Goal: Task Accomplishment & Management: Manage account settings

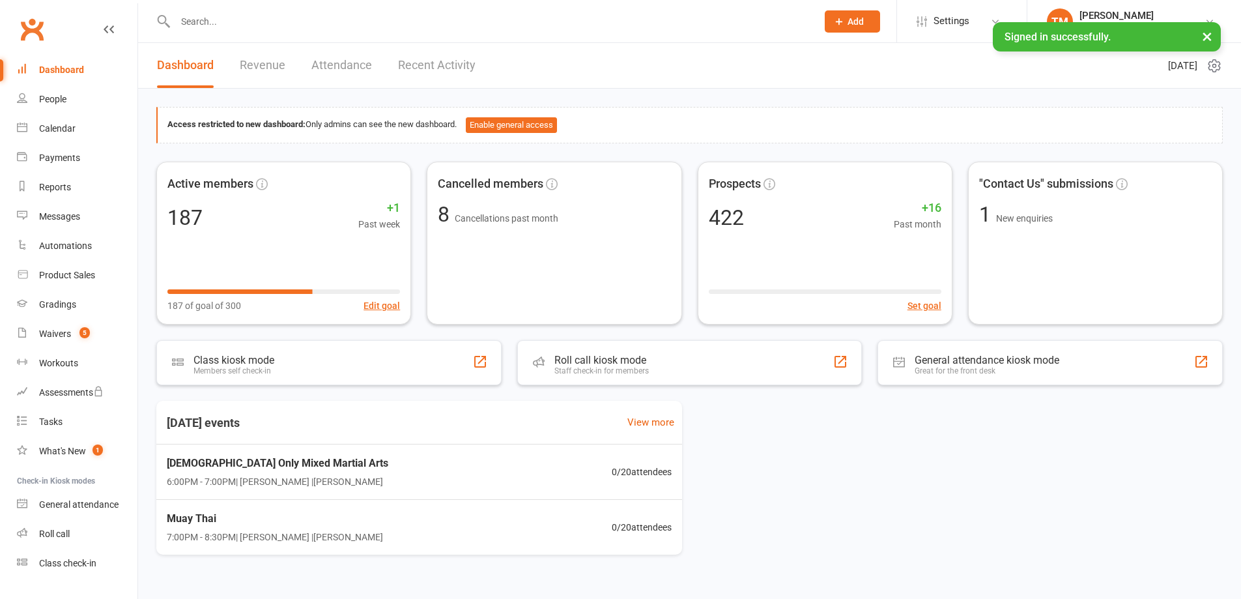
click at [294, 17] on input "text" at bounding box center [489, 21] width 636 height 18
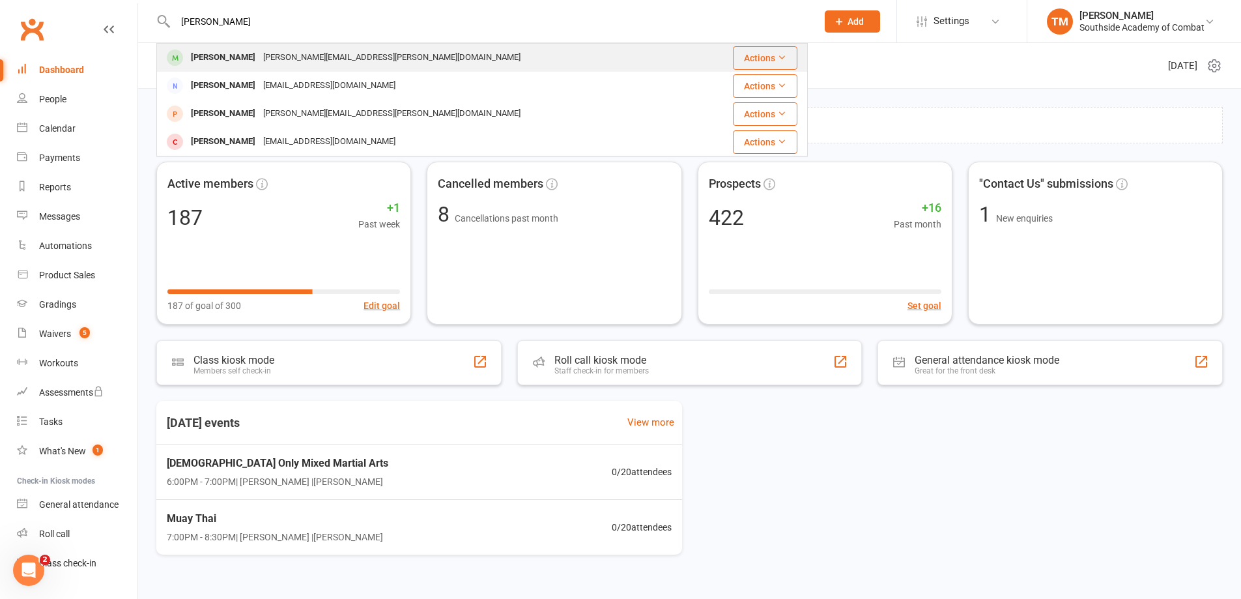
type input "[PERSON_NAME]"
click at [296, 51] on div "[PERSON_NAME][EMAIL_ADDRESS][PERSON_NAME][DOMAIN_NAME]" at bounding box center [391, 57] width 265 height 19
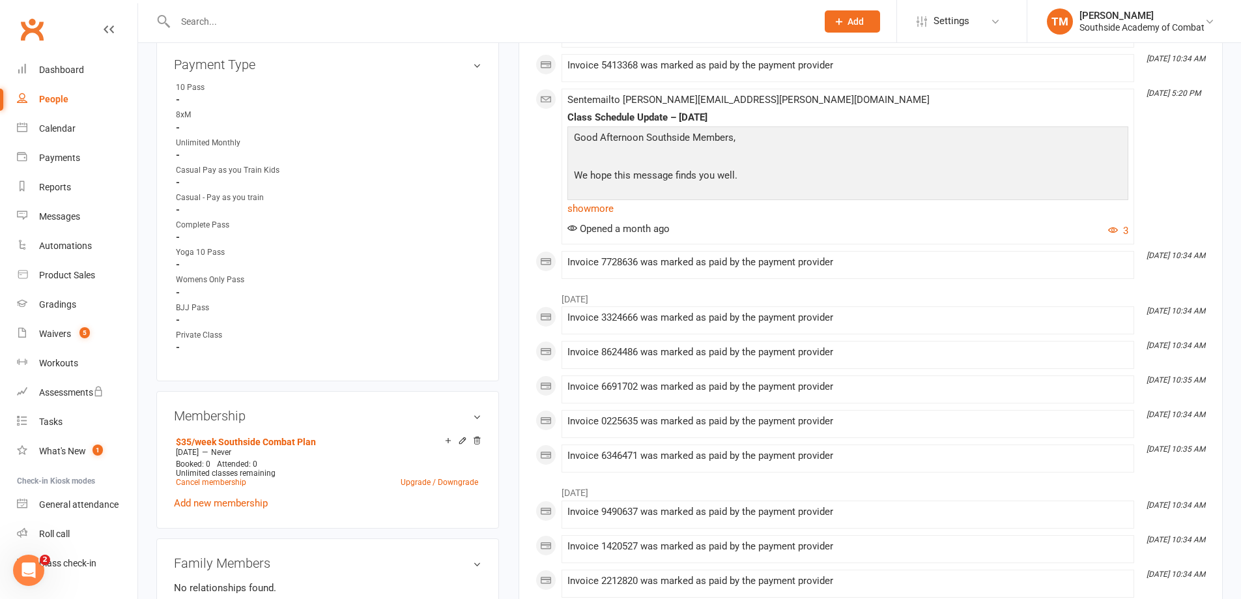
scroll to position [651, 0]
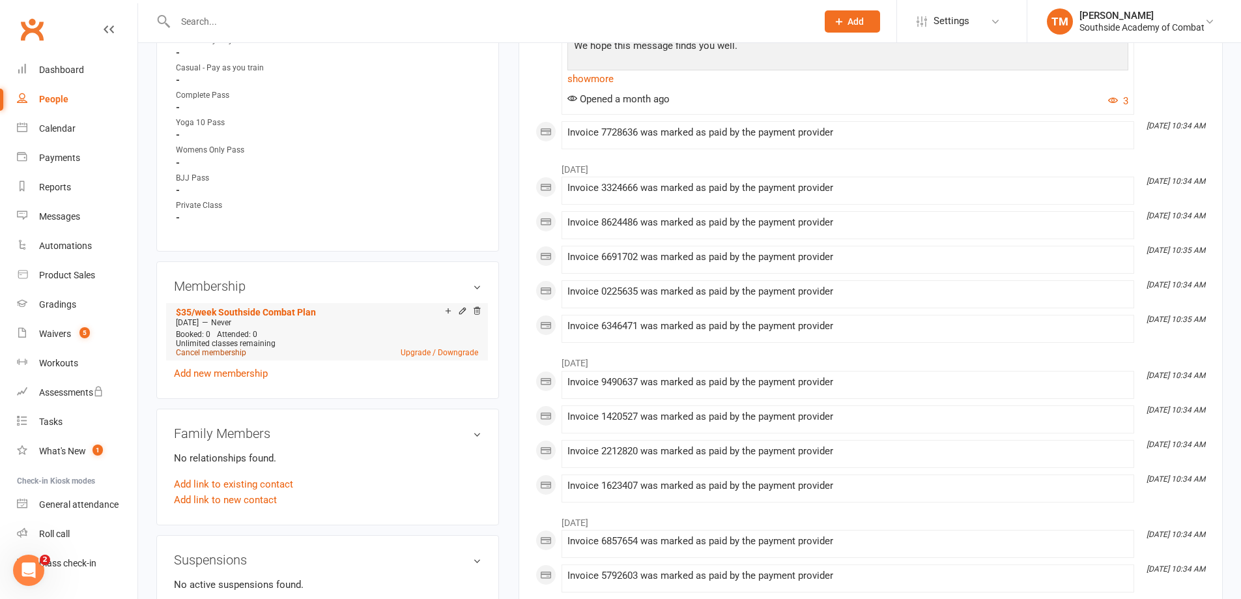
click at [232, 348] on link "Cancel membership" at bounding box center [211, 352] width 70 height 9
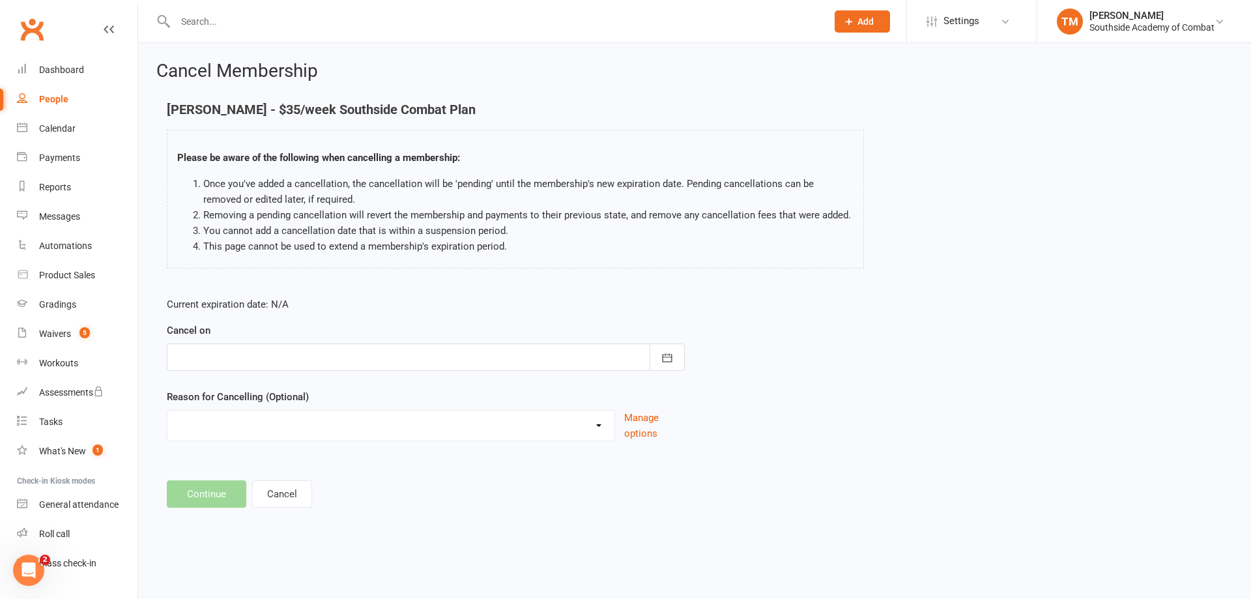
click at [554, 361] on div at bounding box center [426, 356] width 518 height 27
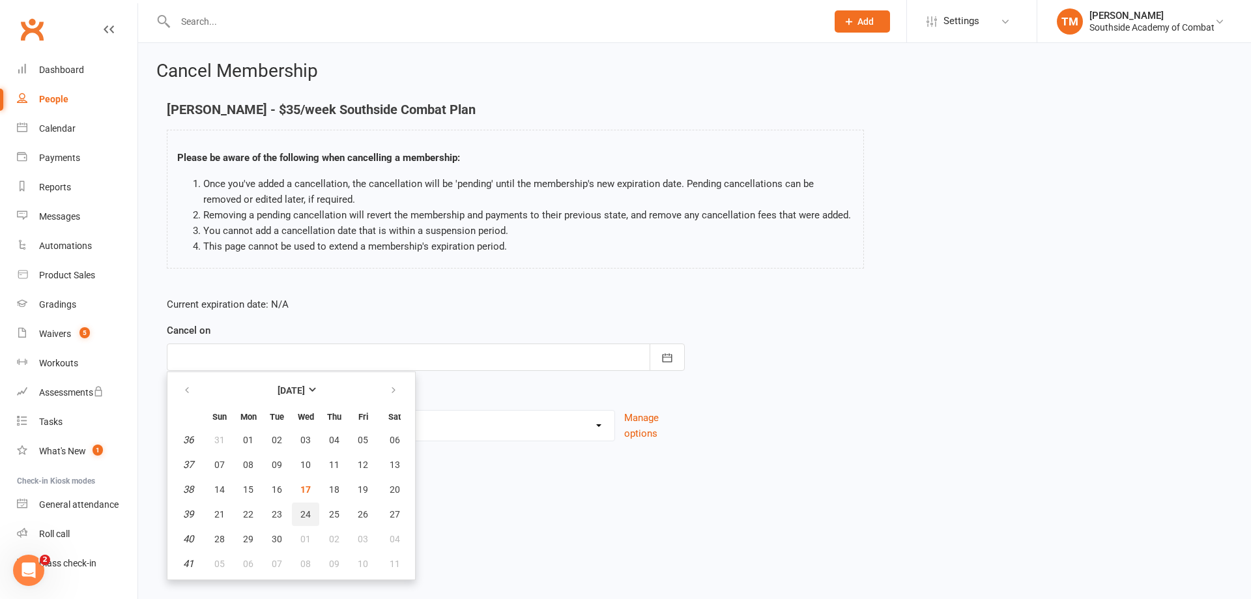
click at [306, 518] on span "24" at bounding box center [305, 514] width 10 height 10
type input "[DATE]"
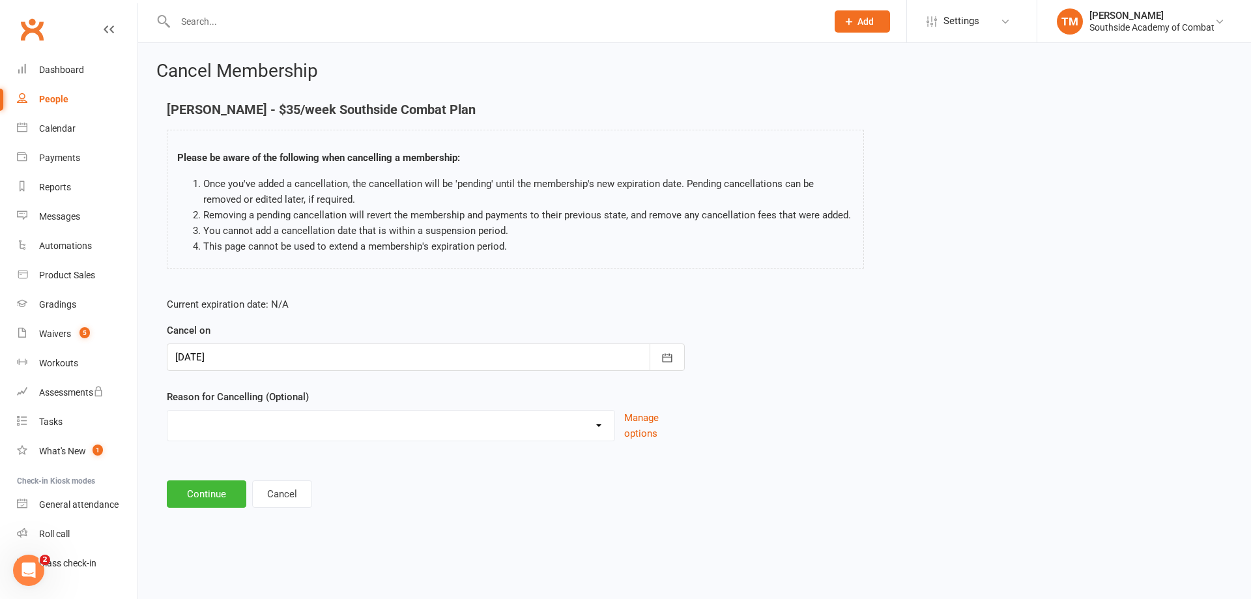
click at [378, 429] on select "Downgrading Membership Holiday Injury Moving Away Other reason" at bounding box center [390, 423] width 447 height 26
click at [341, 393] on div "Reason for Cancelling (Optional) Downgrading Membership Holiday Injury Moving A…" at bounding box center [426, 415] width 518 height 52
click at [209, 494] on button "Continue" at bounding box center [206, 493] width 79 height 27
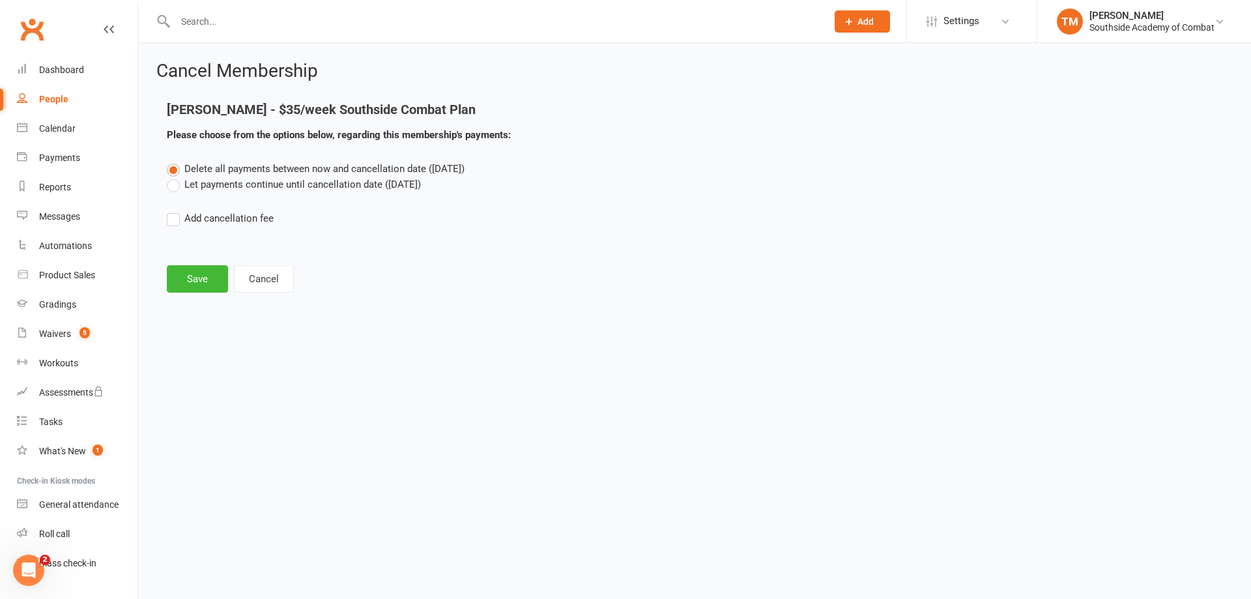
click at [213, 183] on label "Let payments continue until cancellation date ([DATE])" at bounding box center [294, 185] width 254 height 16
click at [175, 177] on input "Let payments continue until cancellation date ([DATE])" at bounding box center [171, 177] width 8 height 0
click at [186, 282] on button "Save" at bounding box center [197, 278] width 61 height 27
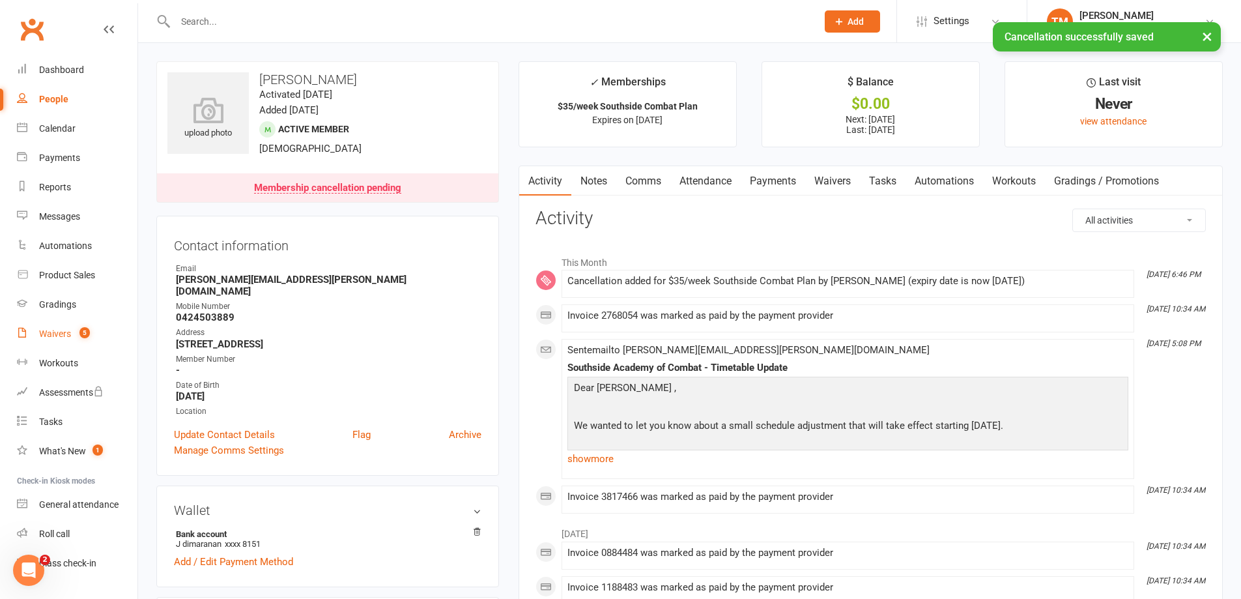
click at [68, 336] on div "Waivers" at bounding box center [55, 333] width 32 height 10
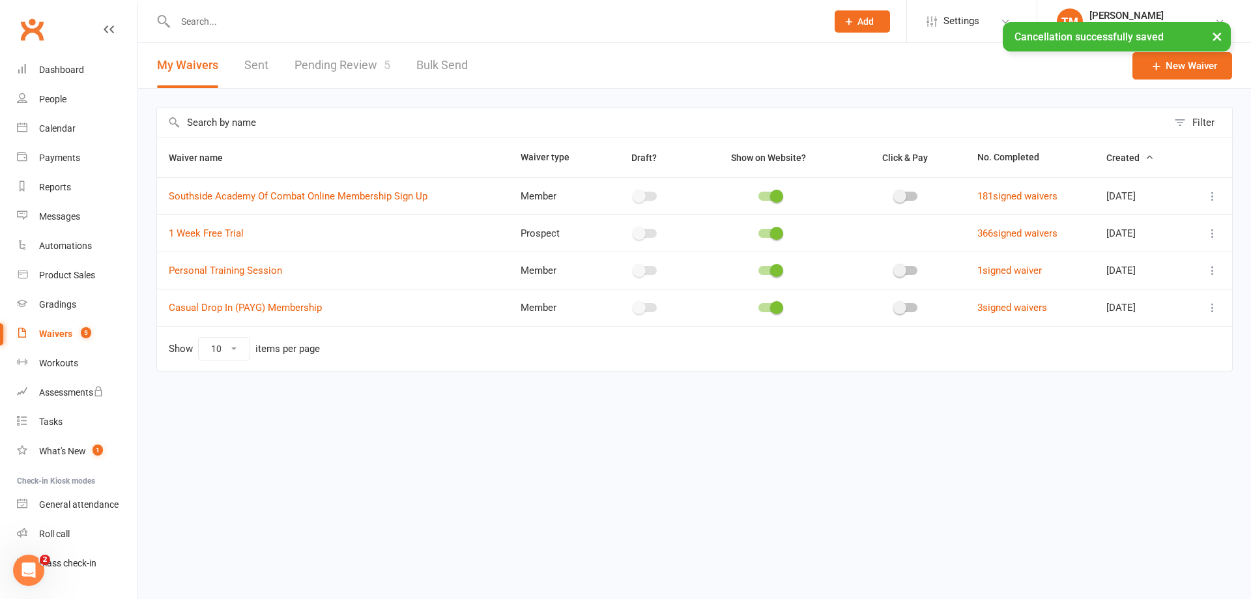
click at [348, 71] on link "Pending Review 5" at bounding box center [342, 65] width 96 height 45
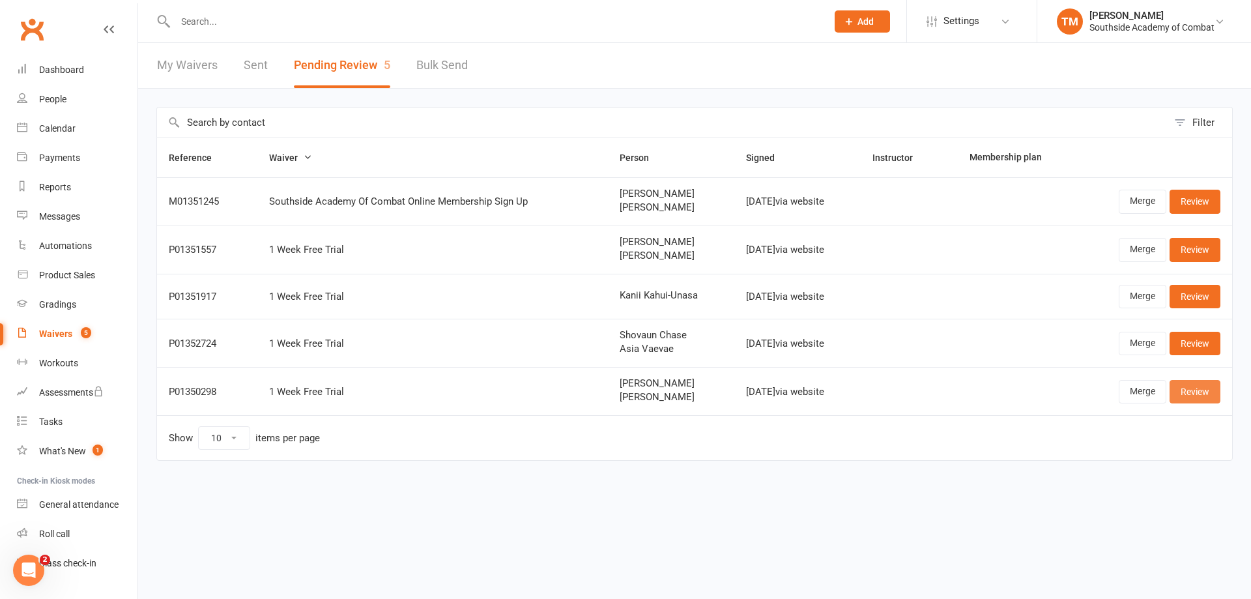
click at [1202, 395] on link "Review" at bounding box center [1194, 391] width 51 height 23
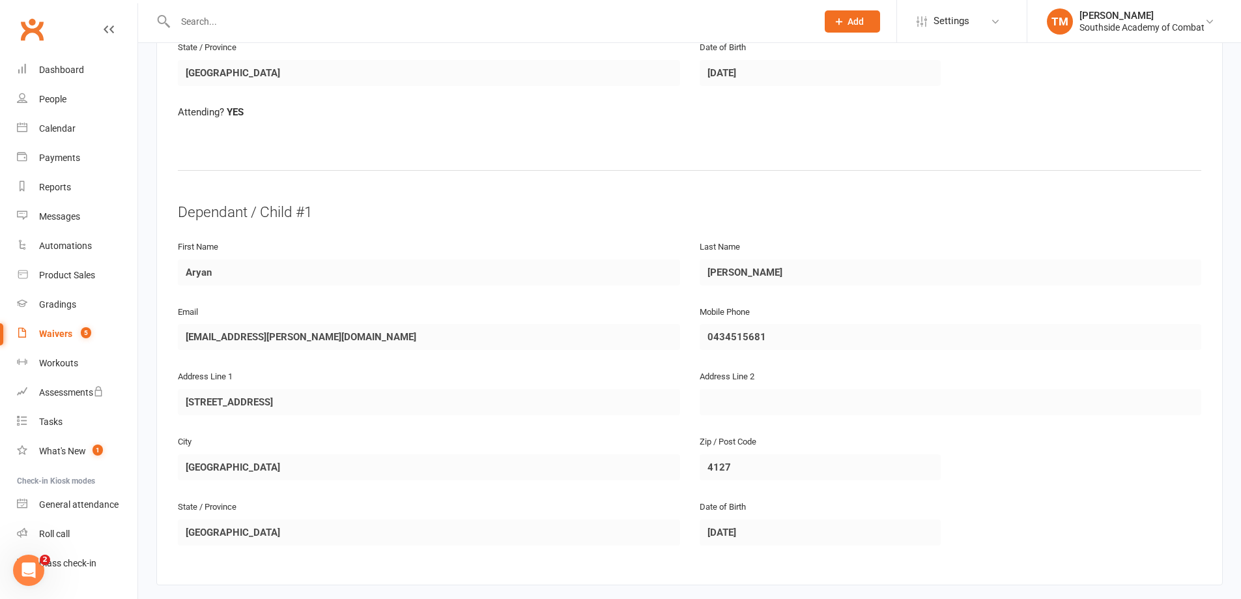
scroll to position [1062, 0]
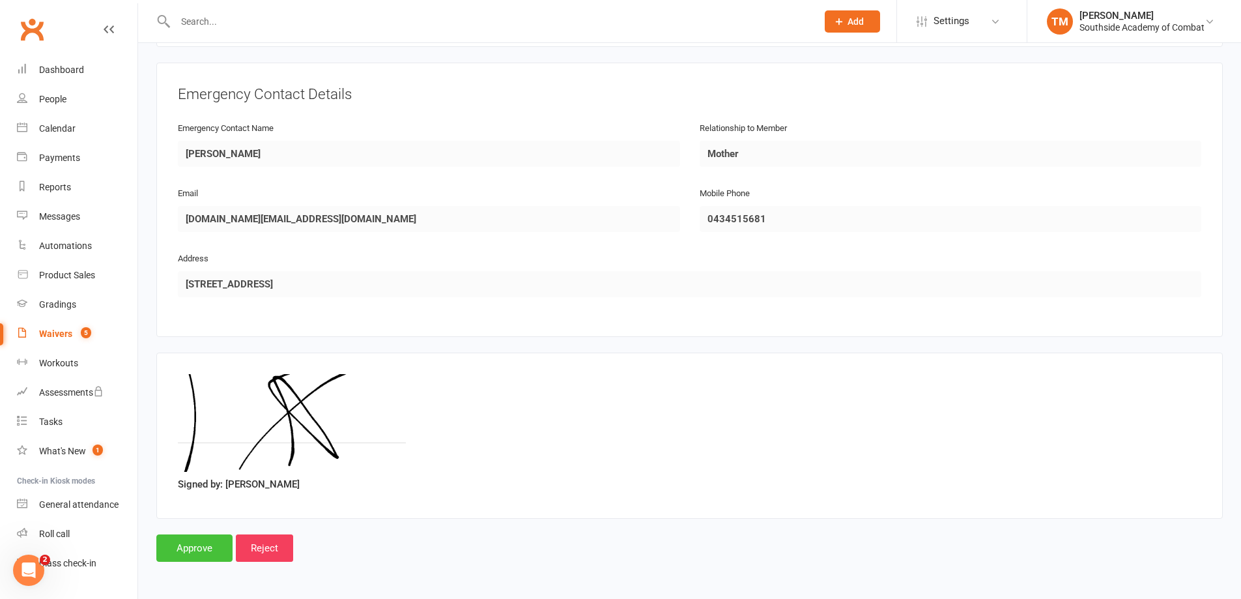
click at [211, 539] on input "Approve" at bounding box center [194, 547] width 76 height 27
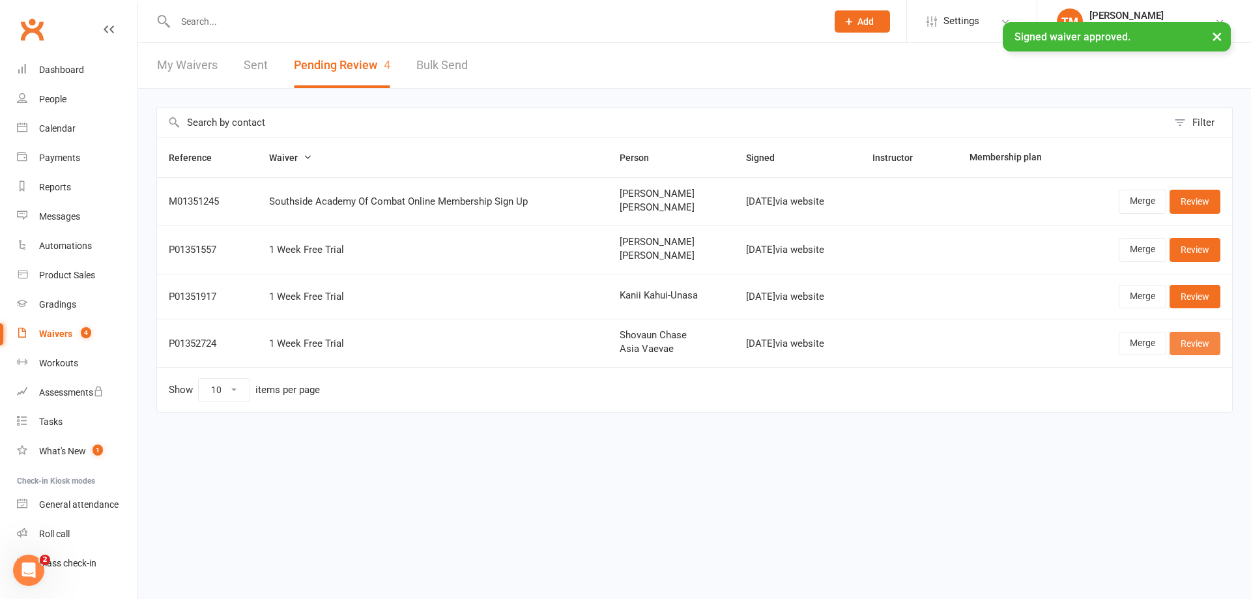
click at [1200, 334] on link "Review" at bounding box center [1194, 343] width 51 height 23
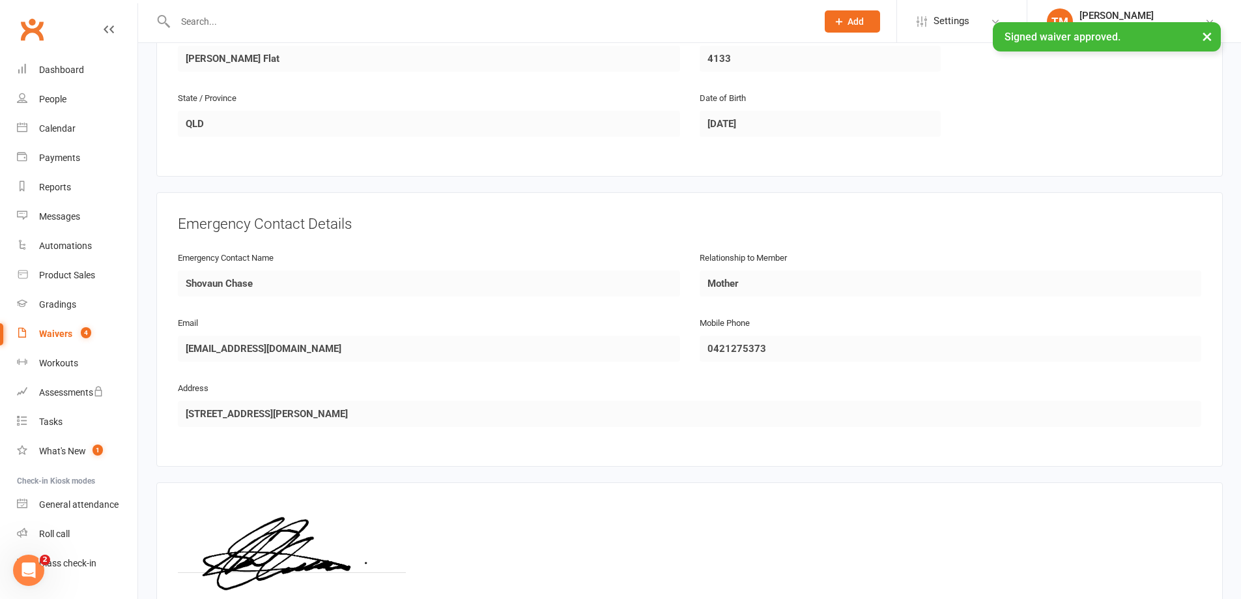
scroll to position [1062, 0]
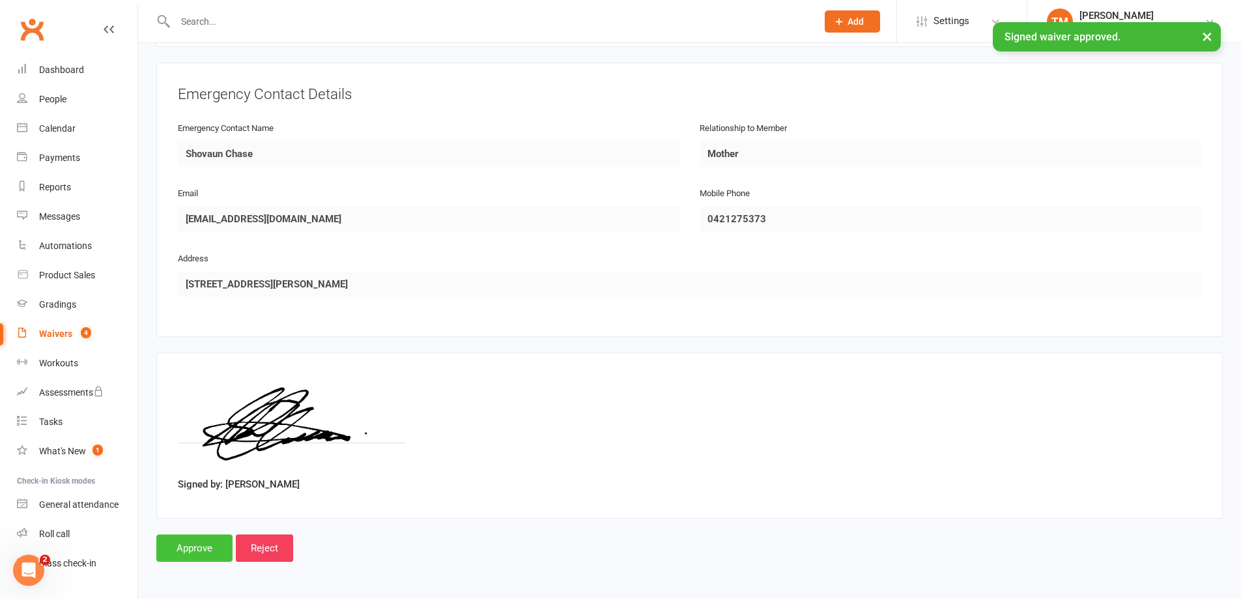
click at [208, 547] on input "Approve" at bounding box center [194, 547] width 76 height 27
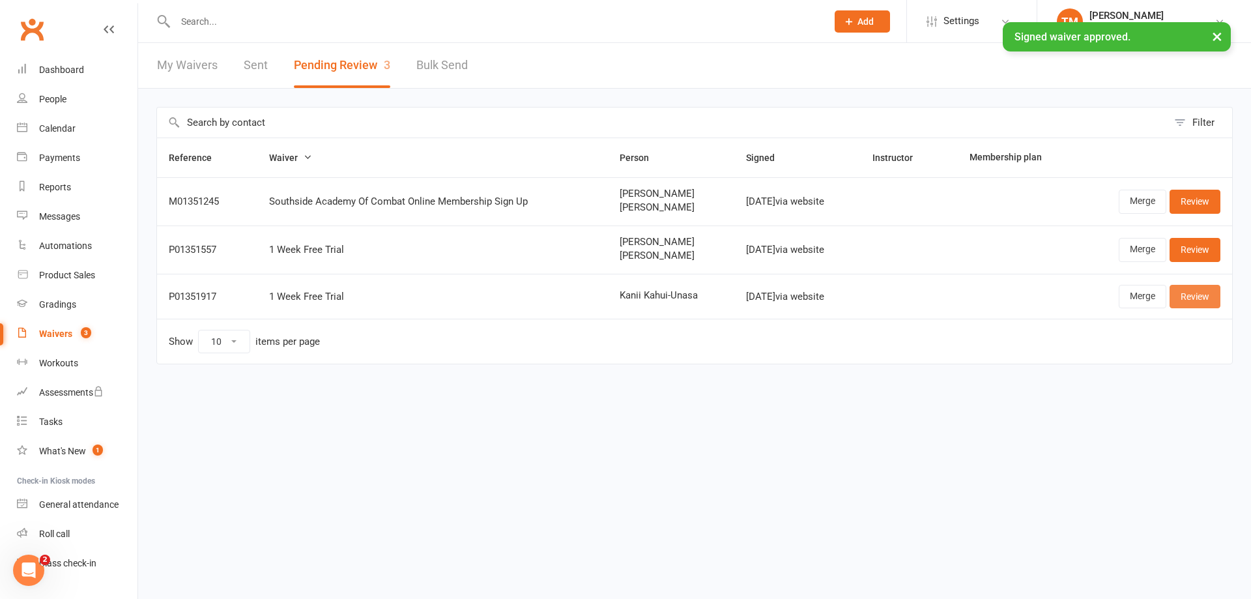
click at [1204, 294] on link "Review" at bounding box center [1194, 296] width 51 height 23
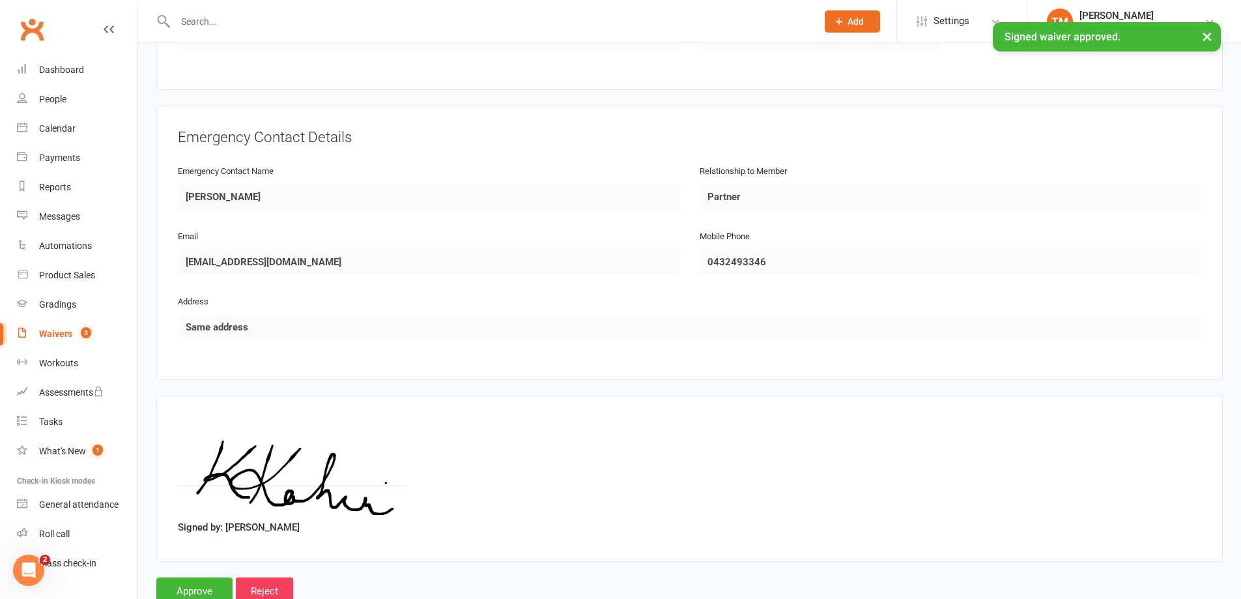
scroll to position [567, 0]
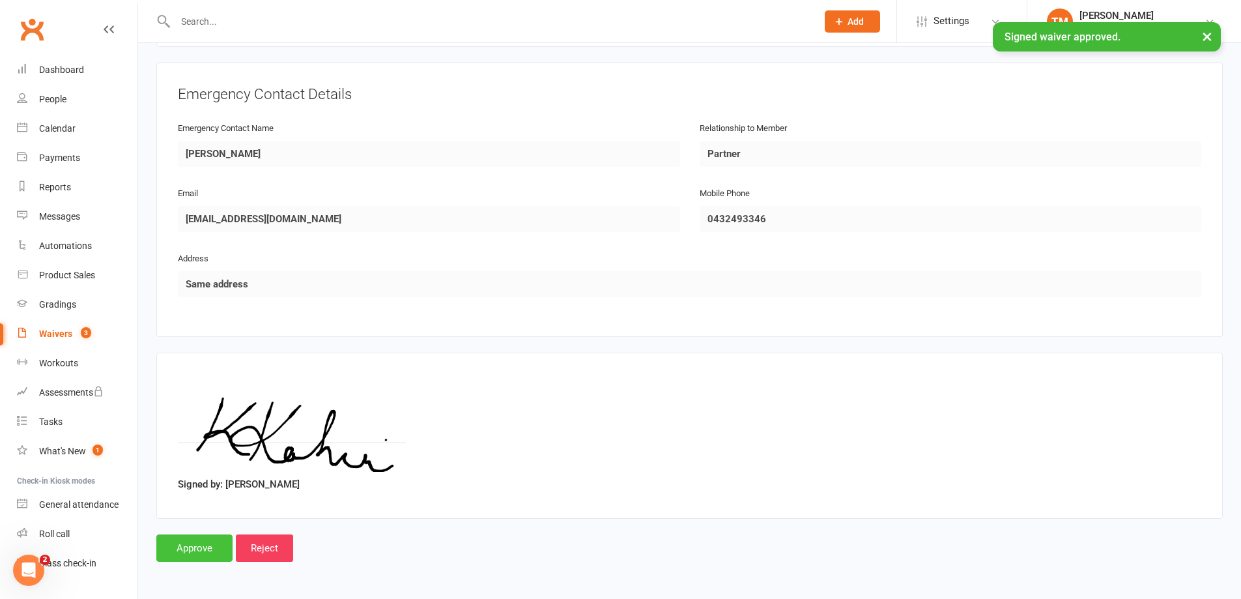
click at [202, 545] on input "Approve" at bounding box center [194, 547] width 76 height 27
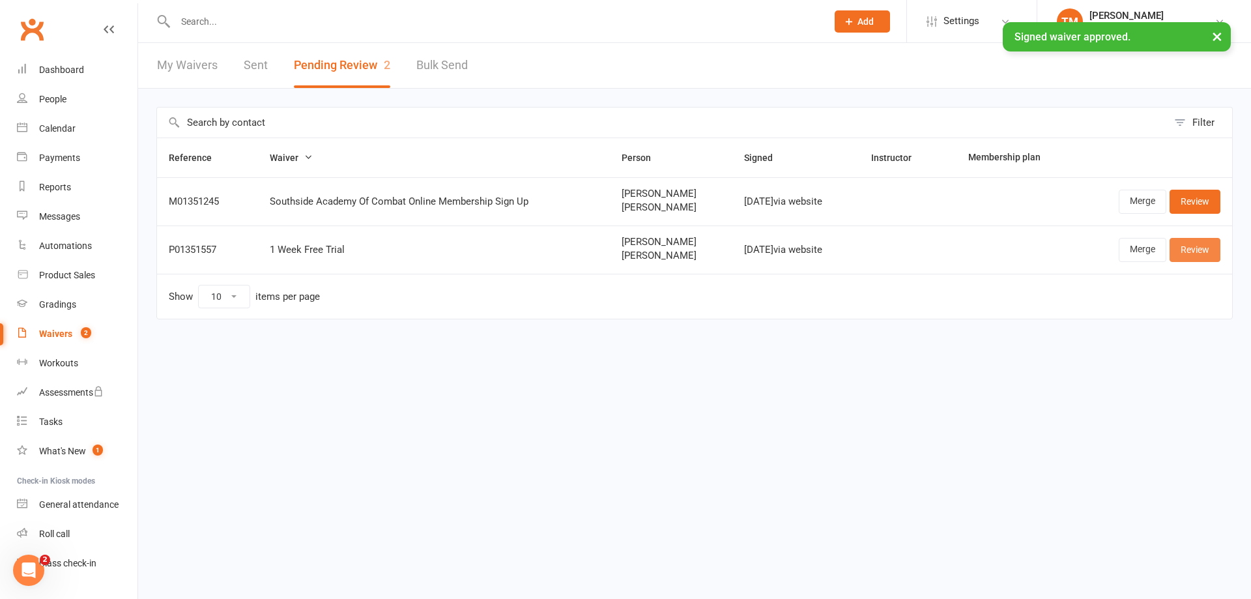
click at [1193, 254] on link "Review" at bounding box center [1194, 249] width 51 height 23
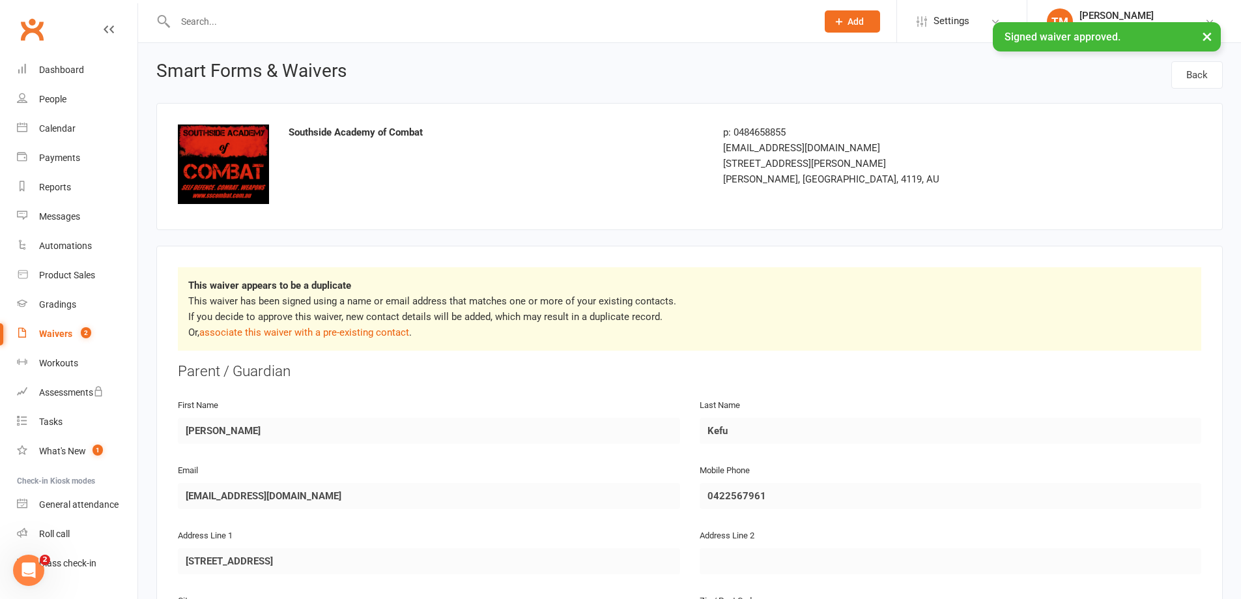
click at [328, 339] on p "This waiver has been signed using a name or email address that matches one or m…" at bounding box center [689, 316] width 1002 height 47
click at [333, 333] on link "associate this waiver with a pre-existing contact" at bounding box center [304, 332] width 210 height 12
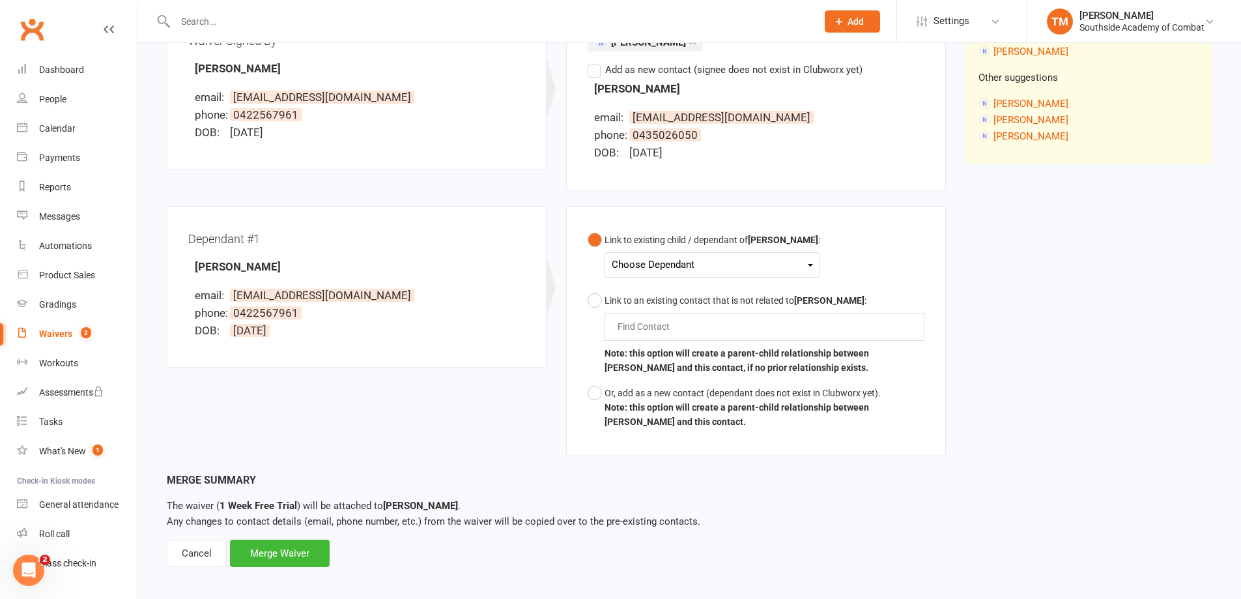
scroll to position [203, 0]
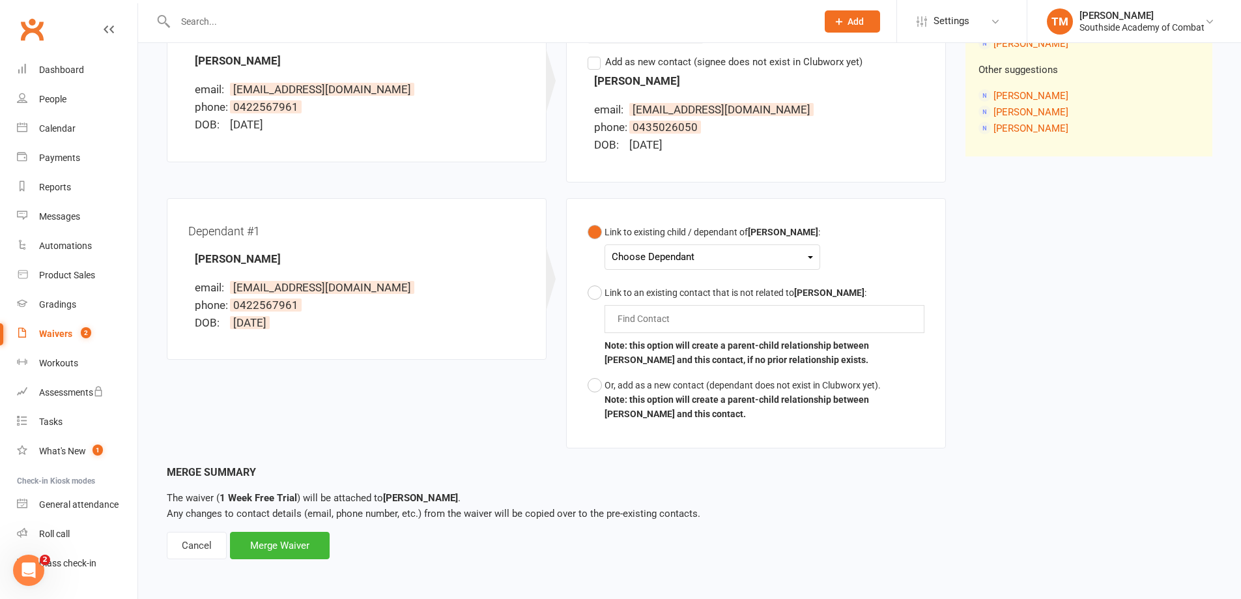
click at [643, 255] on div "Choose Dependant" at bounding box center [712, 257] width 201 height 18
click at [475, 275] on div "Dependant #1 [PERSON_NAME] email: [PERSON_NAME][EMAIL_ADDRESS][DOMAIN_NAME] pho…" at bounding box center [356, 279] width 337 height 119
click at [201, 550] on div "Cancel" at bounding box center [197, 545] width 60 height 27
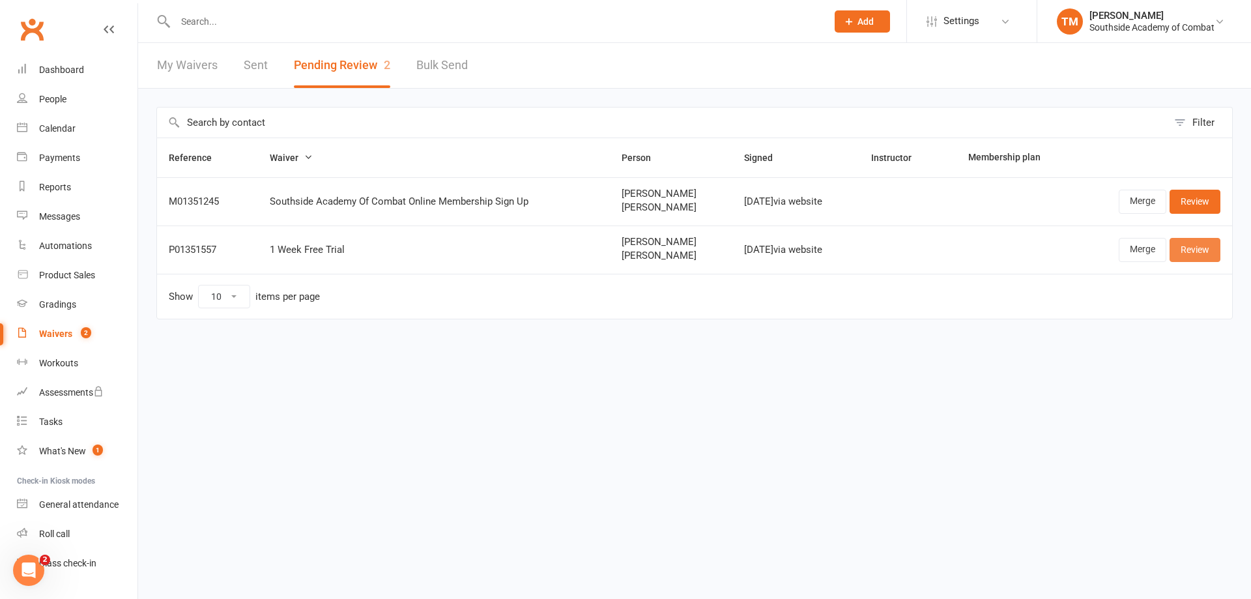
click at [1190, 256] on link "Review" at bounding box center [1194, 249] width 51 height 23
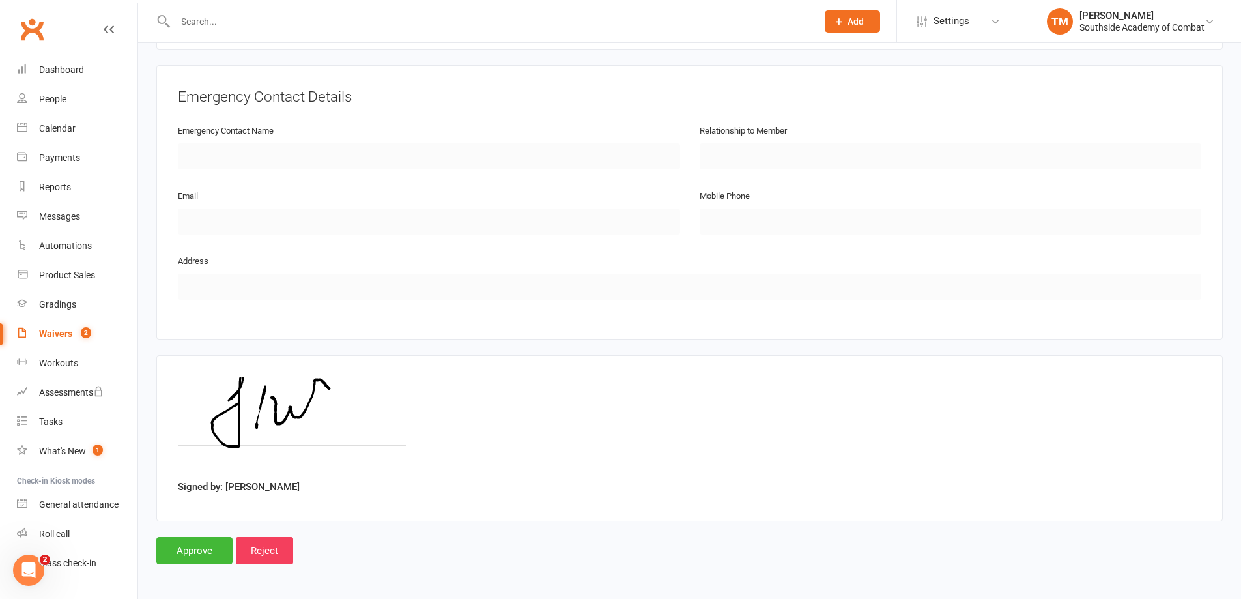
scroll to position [1156, 0]
click at [212, 550] on input "Approve" at bounding box center [194, 547] width 76 height 27
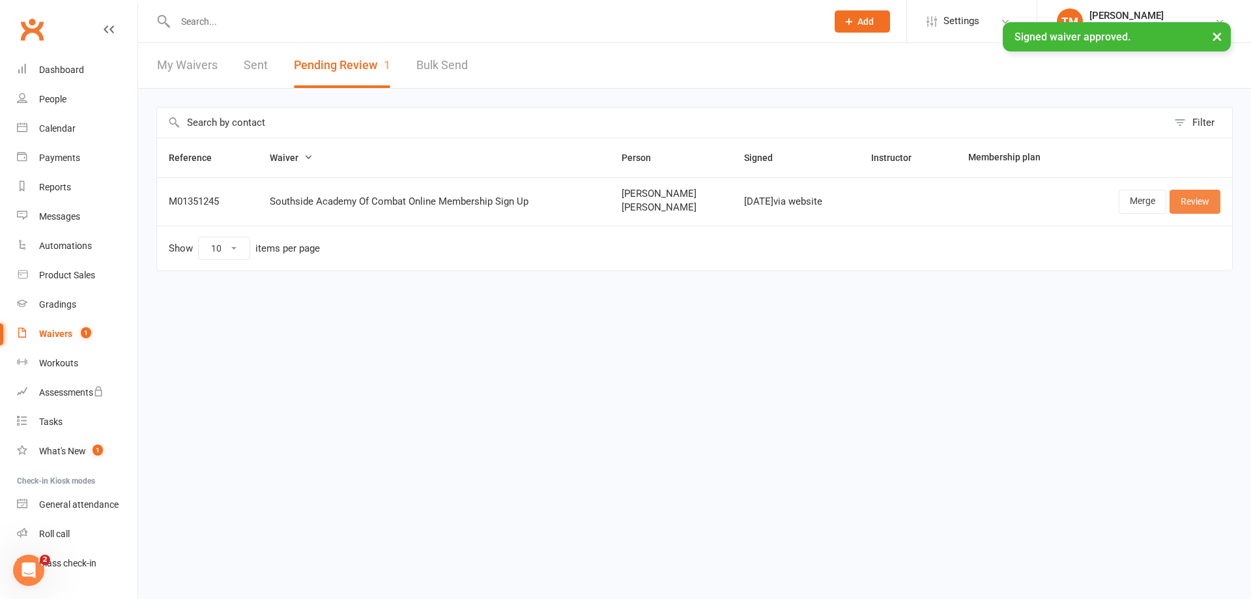
click at [1193, 201] on link "Review" at bounding box center [1194, 201] width 51 height 23
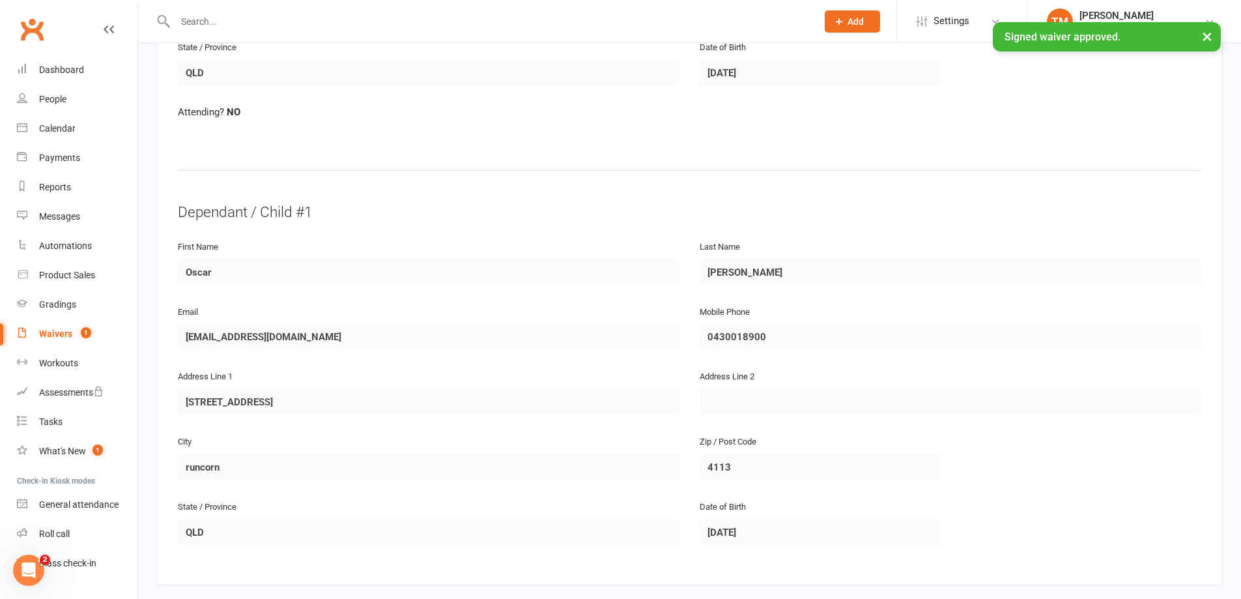
scroll to position [1690, 0]
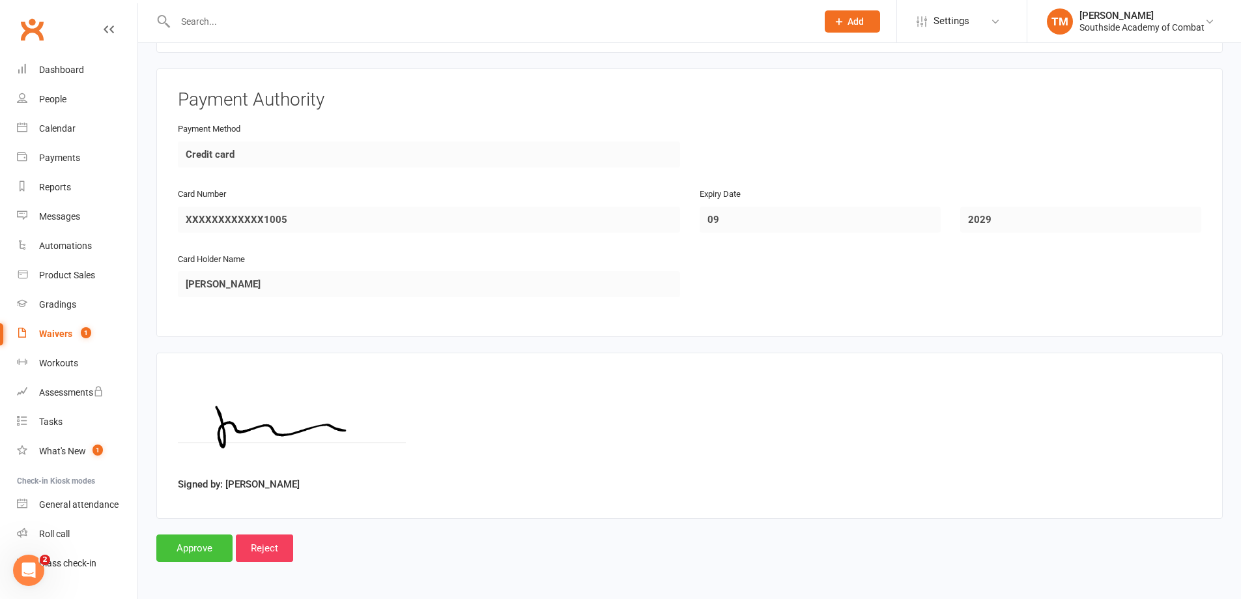
click at [219, 541] on input "Approve" at bounding box center [194, 547] width 76 height 27
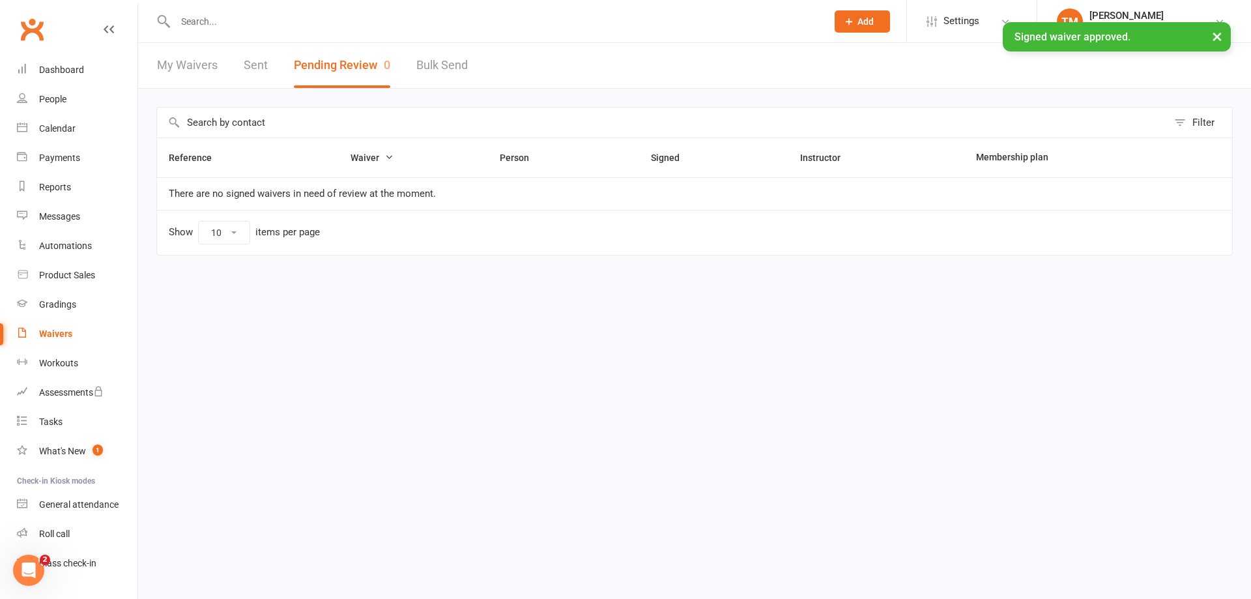
click at [244, 18] on input "text" at bounding box center [494, 21] width 646 height 18
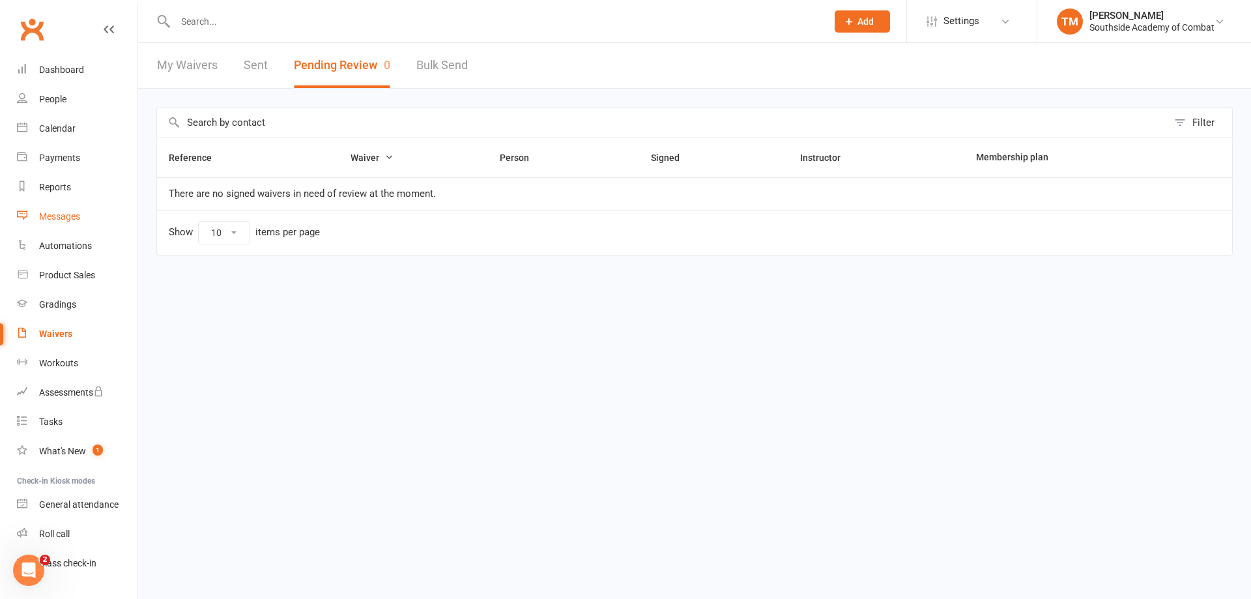
click at [67, 210] on link "Messages" at bounding box center [77, 216] width 121 height 29
click at [240, 31] on div at bounding box center [486, 21] width 661 height 42
click at [246, 23] on input "text" at bounding box center [494, 21] width 646 height 18
click at [255, 66] on link "Sent" at bounding box center [256, 65] width 24 height 45
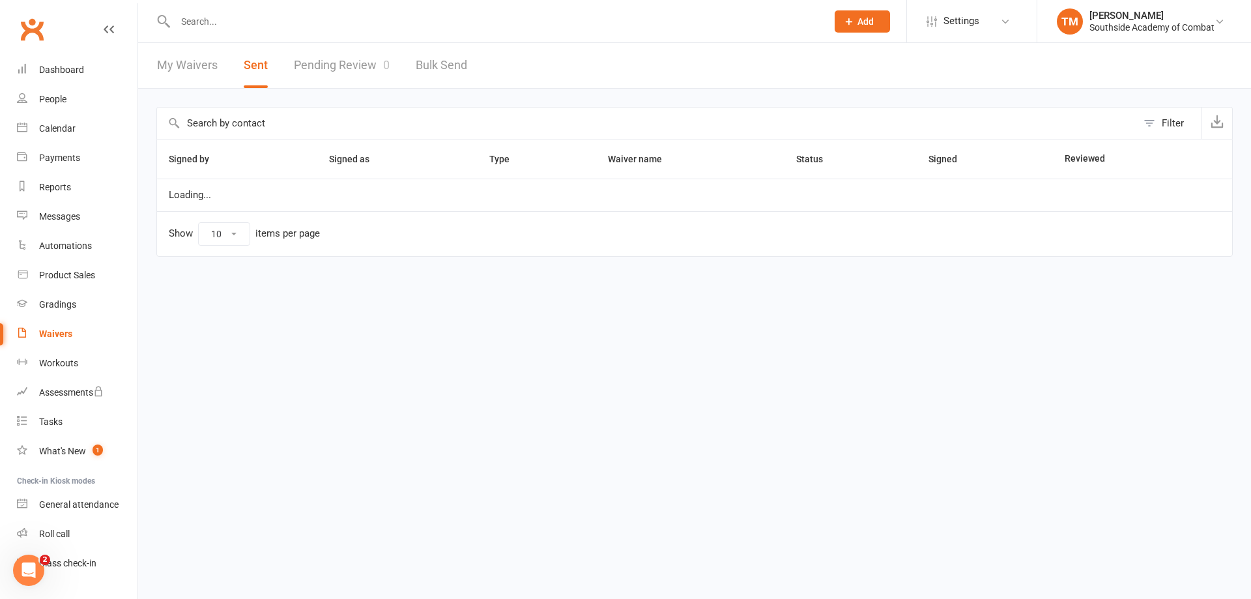
select select "50"
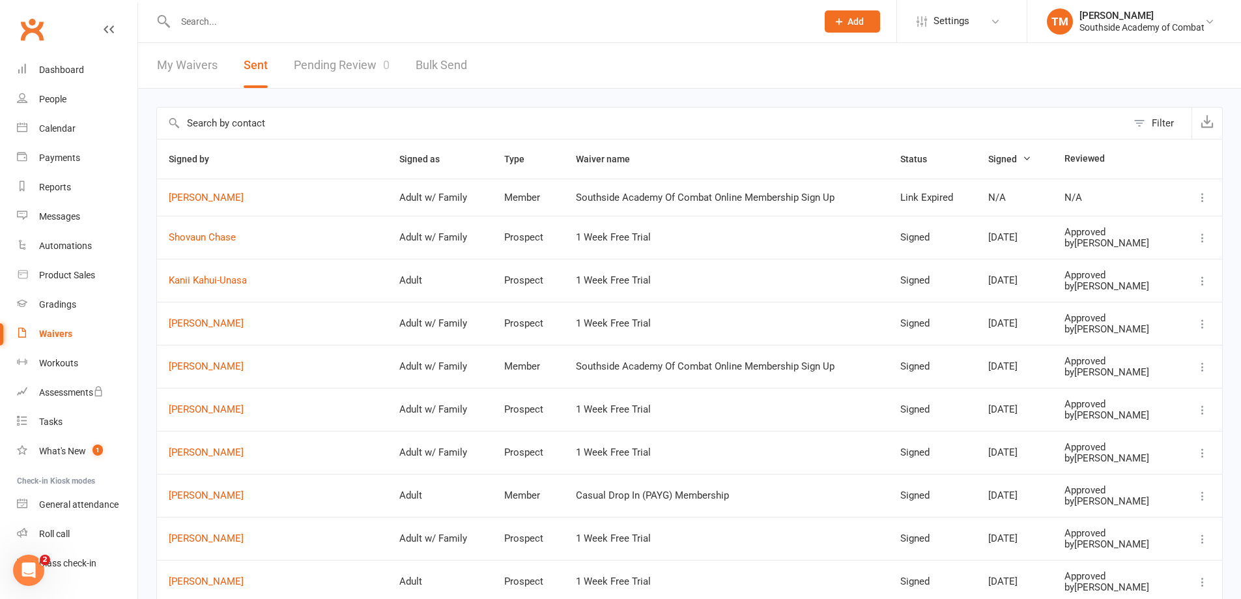
drag, startPoint x: 1152, startPoint y: 126, endPoint x: 1105, endPoint y: 131, distance: 46.5
click at [1152, 125] on div "Filter" at bounding box center [1163, 123] width 22 height 16
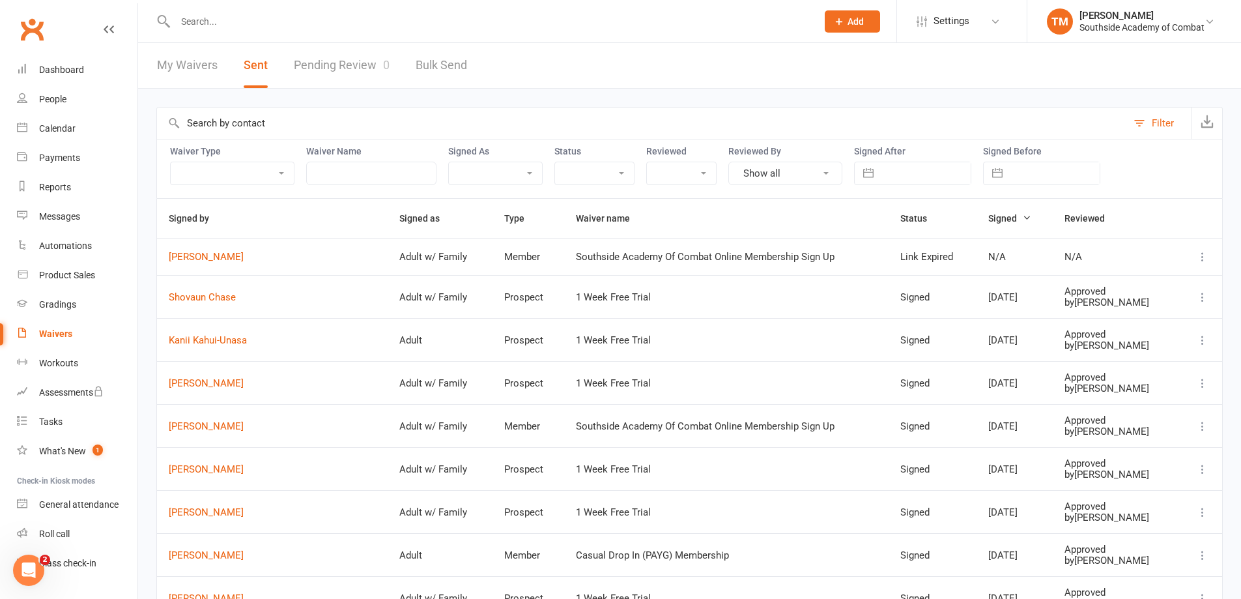
click at [277, 175] on select "Member Prospect Non-attending Contact" at bounding box center [232, 173] width 123 height 22
select select "prospect"
click at [171, 162] on select "Member Prospect Non-attending Contact" at bounding box center [232, 173] width 123 height 22
click at [707, 177] on select "Pending Approved" at bounding box center [681, 173] width 69 height 22
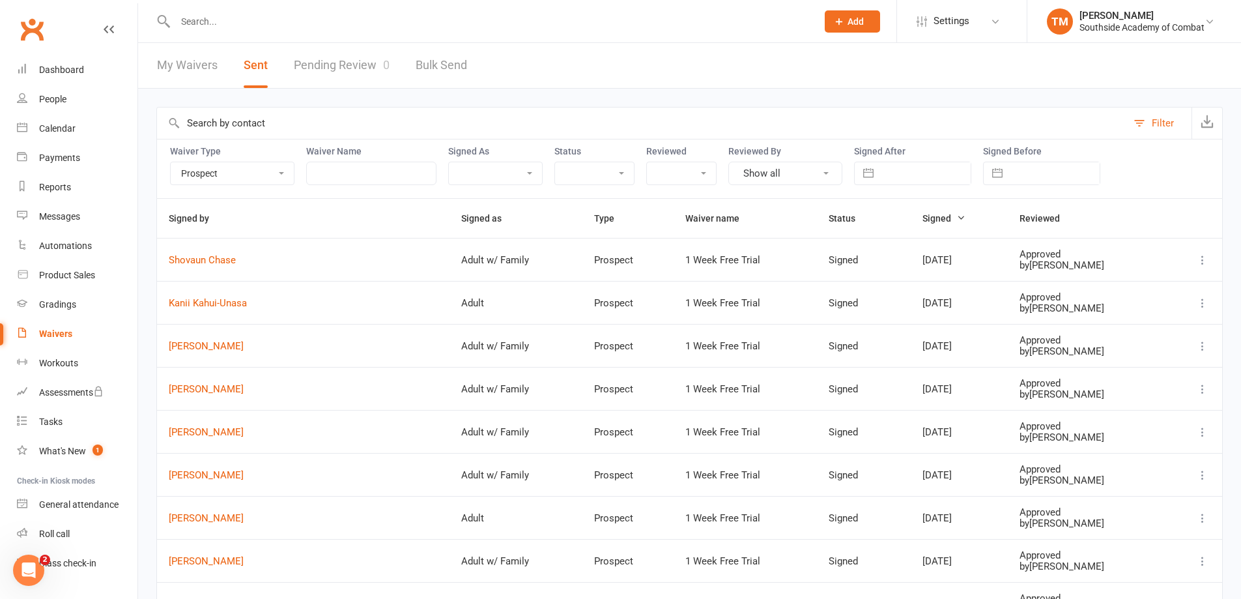
click at [707, 177] on select "Pending Approved" at bounding box center [681, 173] width 69 height 22
click at [928, 175] on input "text" at bounding box center [925, 173] width 91 height 22
select select "7"
select select "2025"
select select "8"
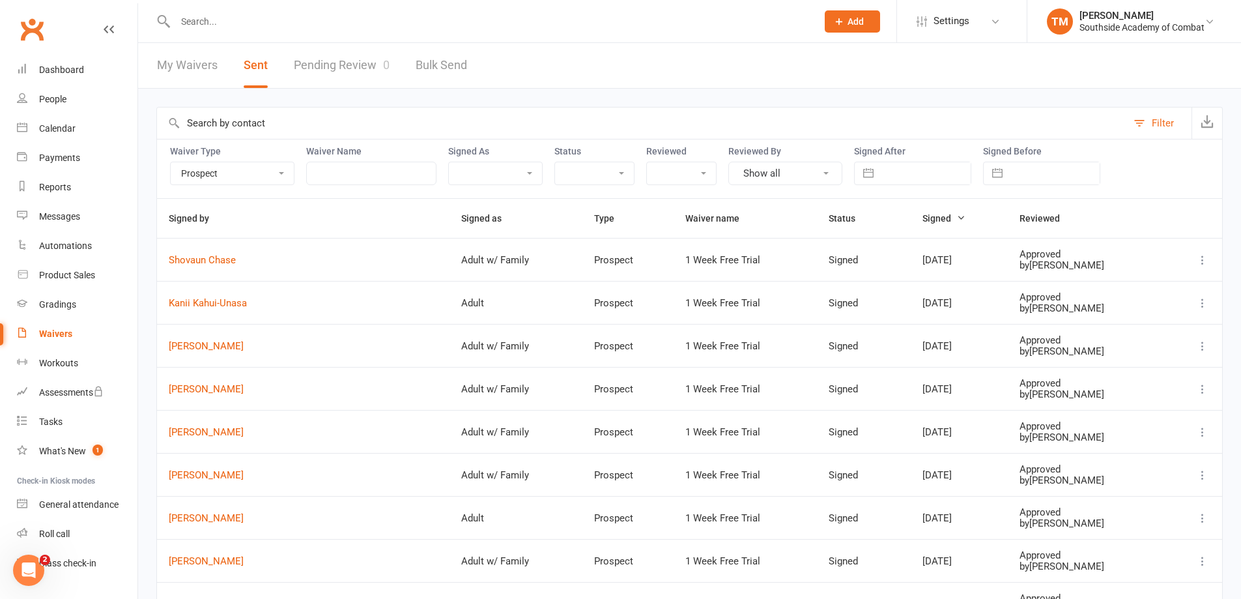
select select "2025"
select select "9"
select select "2025"
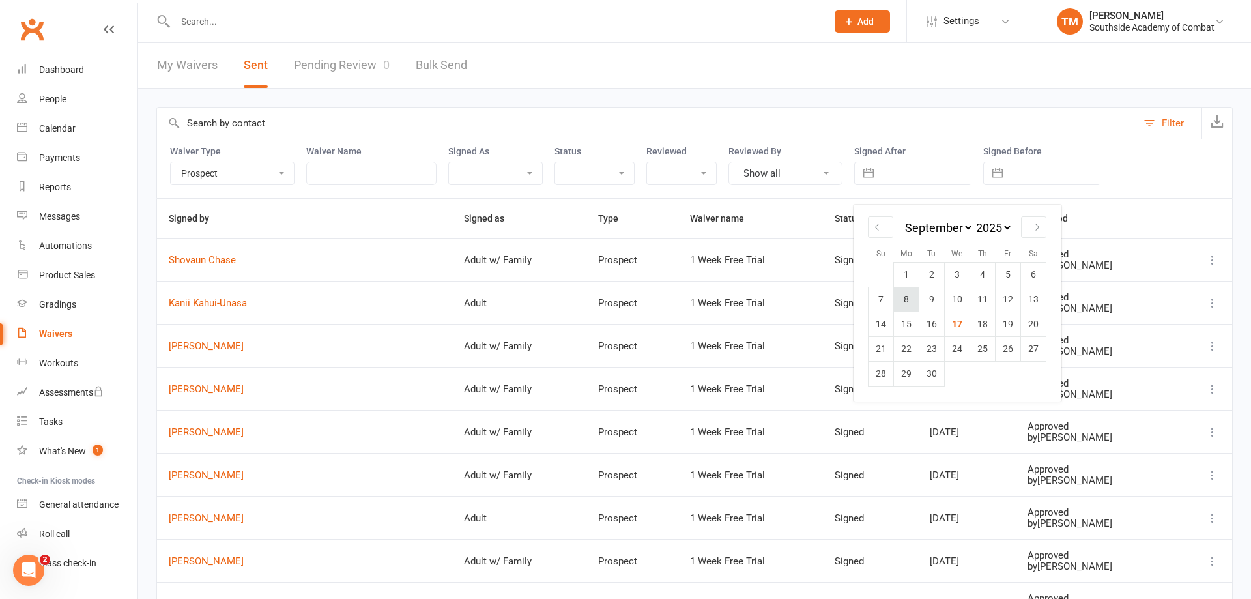
click at [911, 304] on td "8" at bounding box center [906, 299] width 25 height 25
type input "[DATE]"
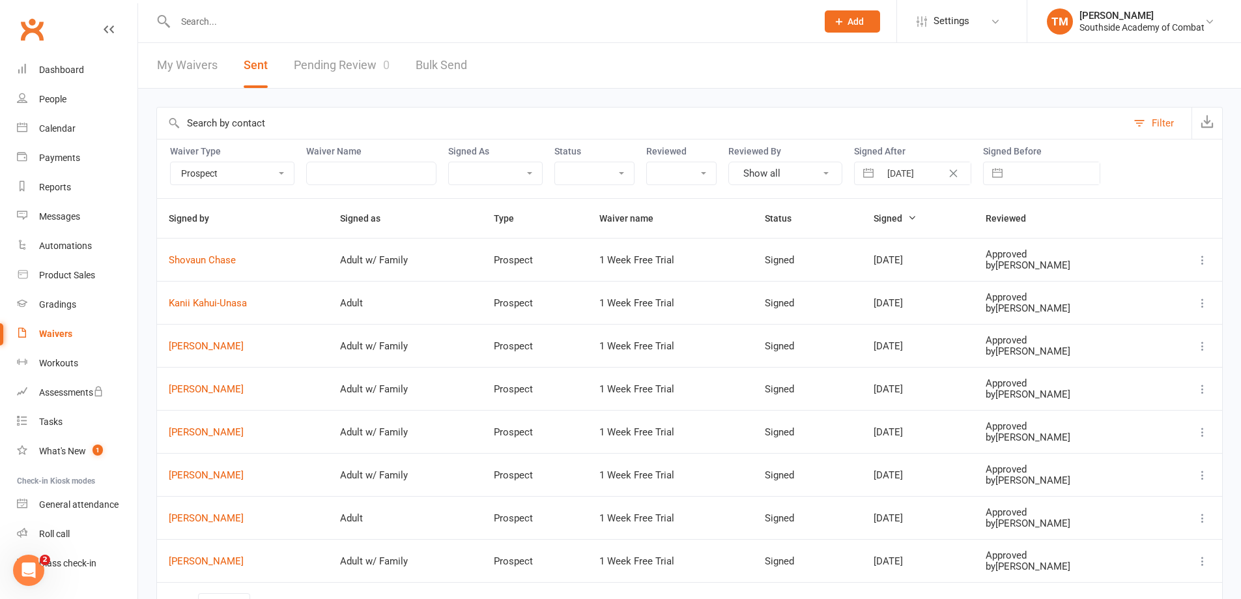
scroll to position [65, 0]
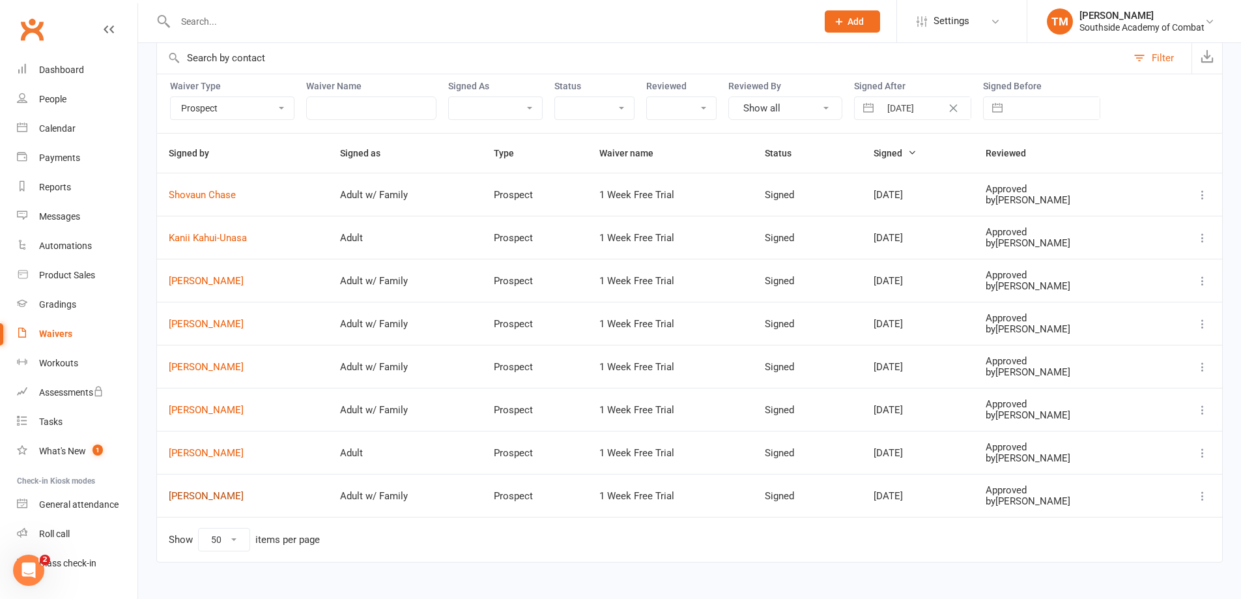
click at [208, 496] on link "[PERSON_NAME]" at bounding box center [243, 495] width 148 height 11
click at [40, 31] on link "Clubworx" at bounding box center [32, 29] width 33 height 33
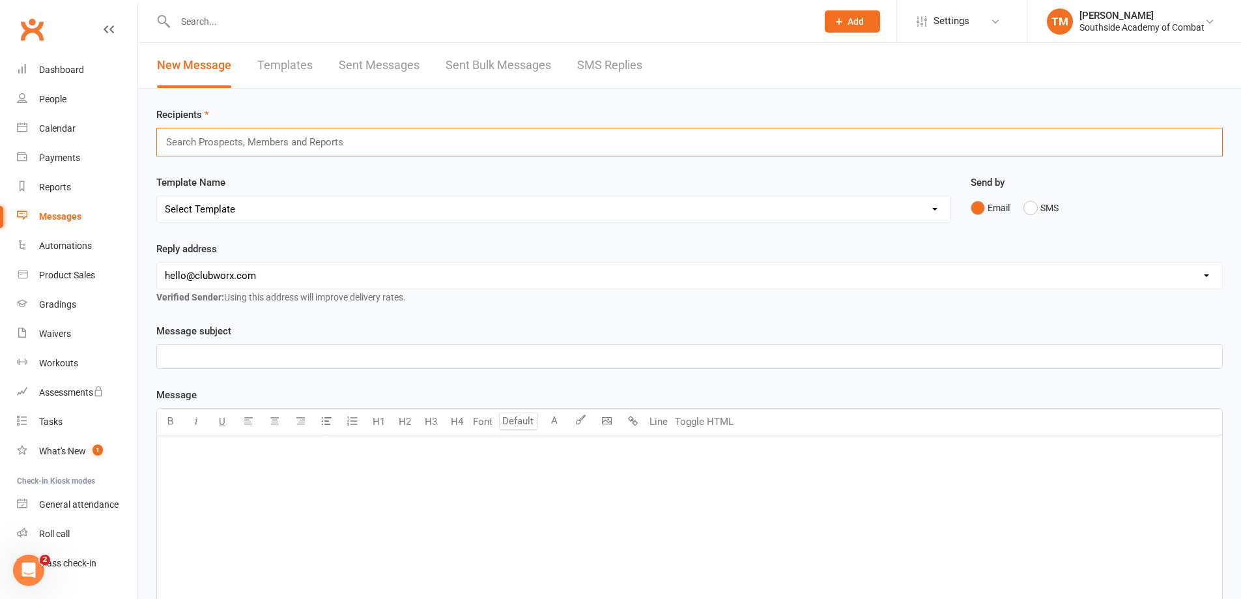
click at [225, 135] on input "text" at bounding box center [260, 142] width 191 height 17
click at [291, 135] on div "xuan xuan" at bounding box center [689, 142] width 1066 height 29
click at [288, 137] on div "xuan xuan" at bounding box center [689, 142] width 1066 height 29
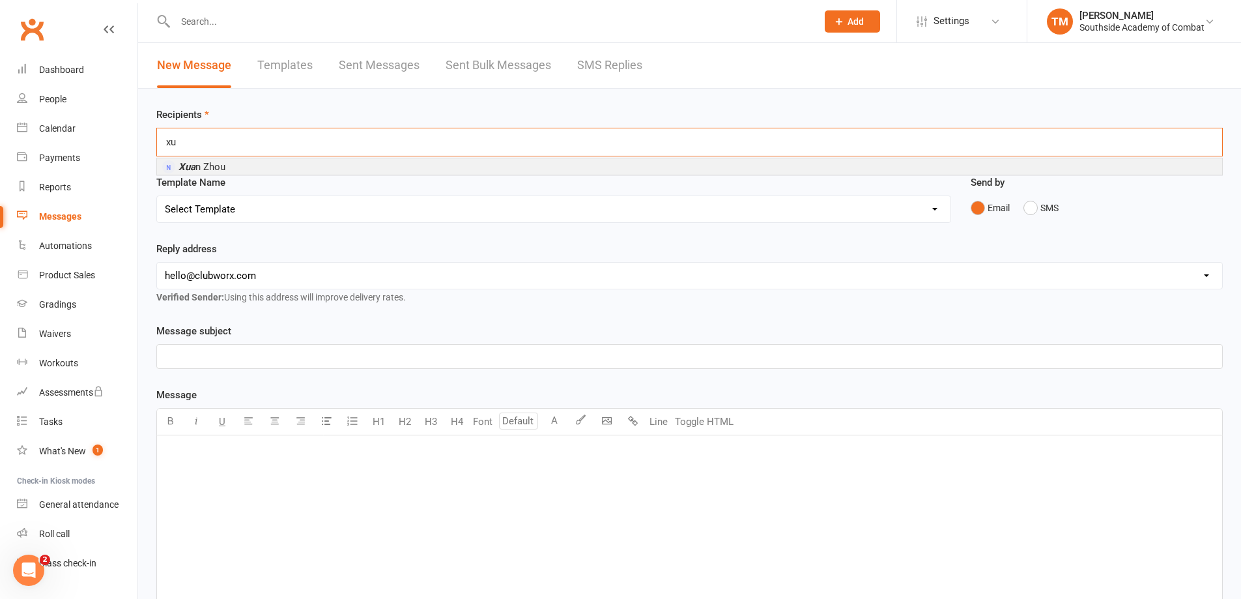
type input "x"
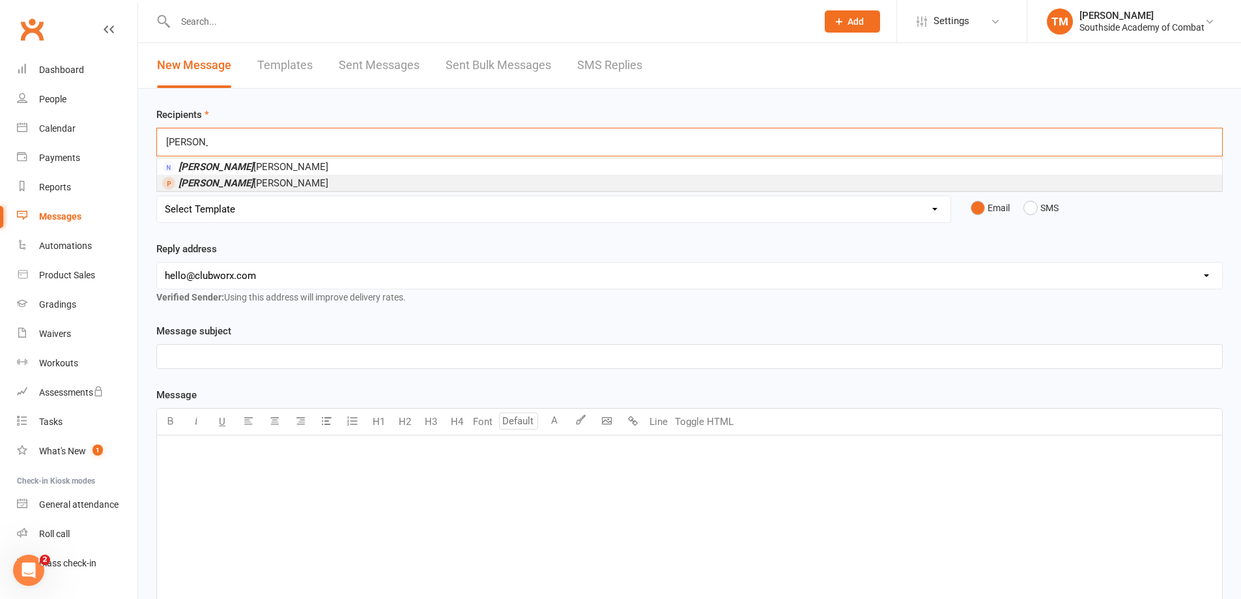
type input "amy"
click at [264, 177] on li "Amy Ochoa" at bounding box center [689, 183] width 1065 height 16
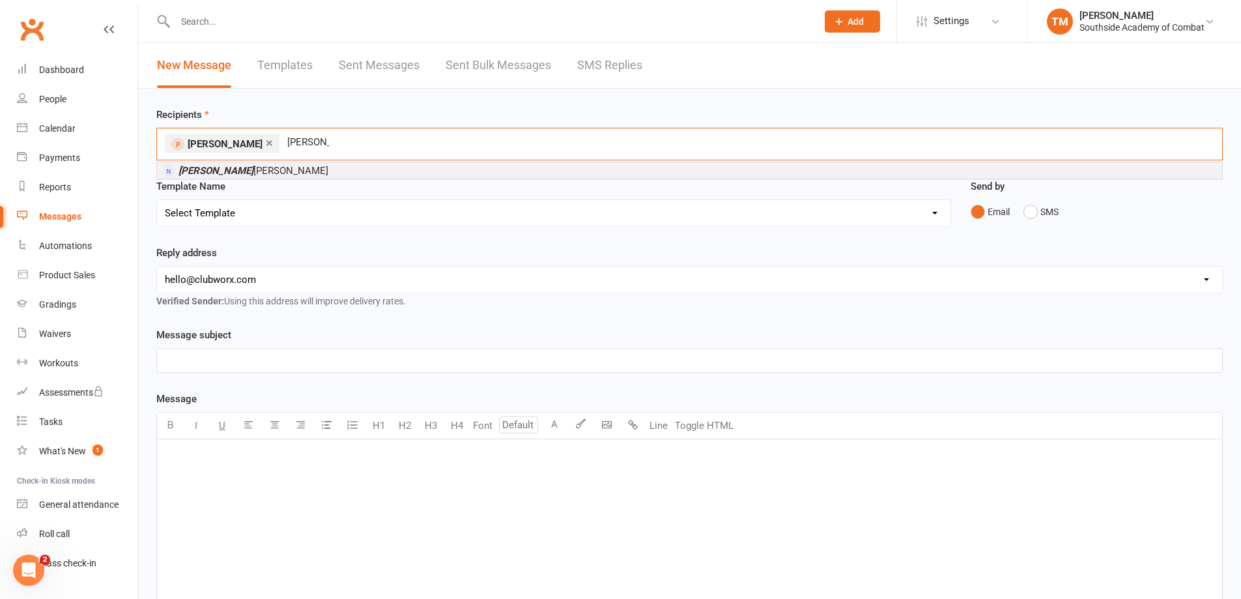
type input "shafiq"
click at [296, 170] on li "Shafiq Ahmed" at bounding box center [689, 170] width 1065 height 16
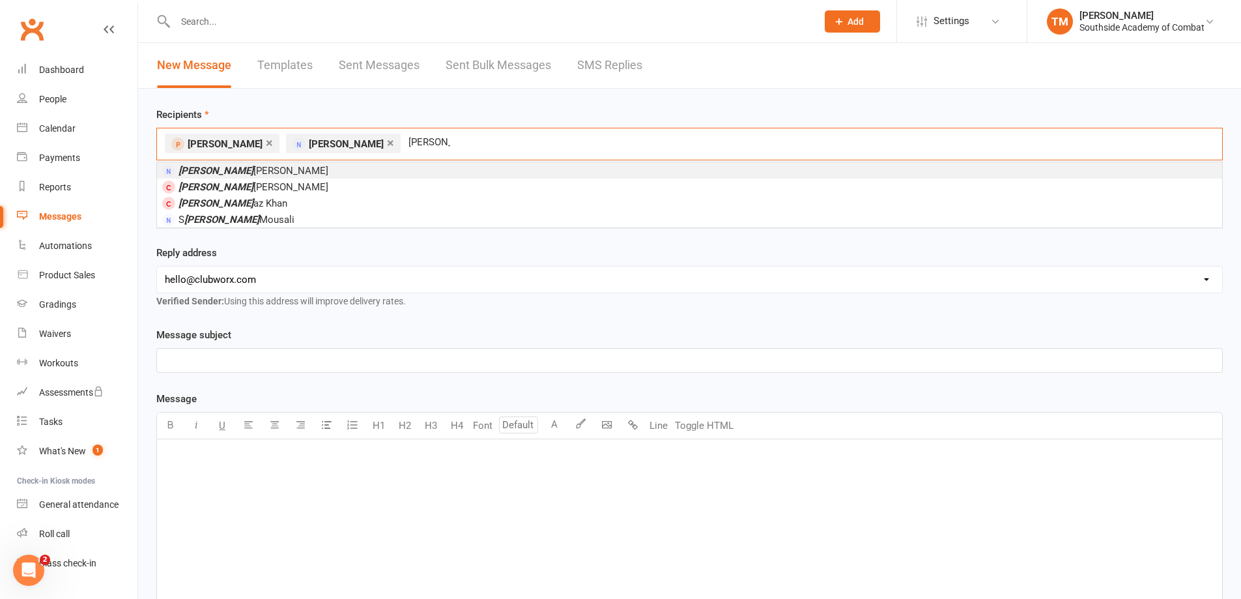
type input "alma"
click at [291, 168] on li "Alma Begic" at bounding box center [689, 170] width 1065 height 16
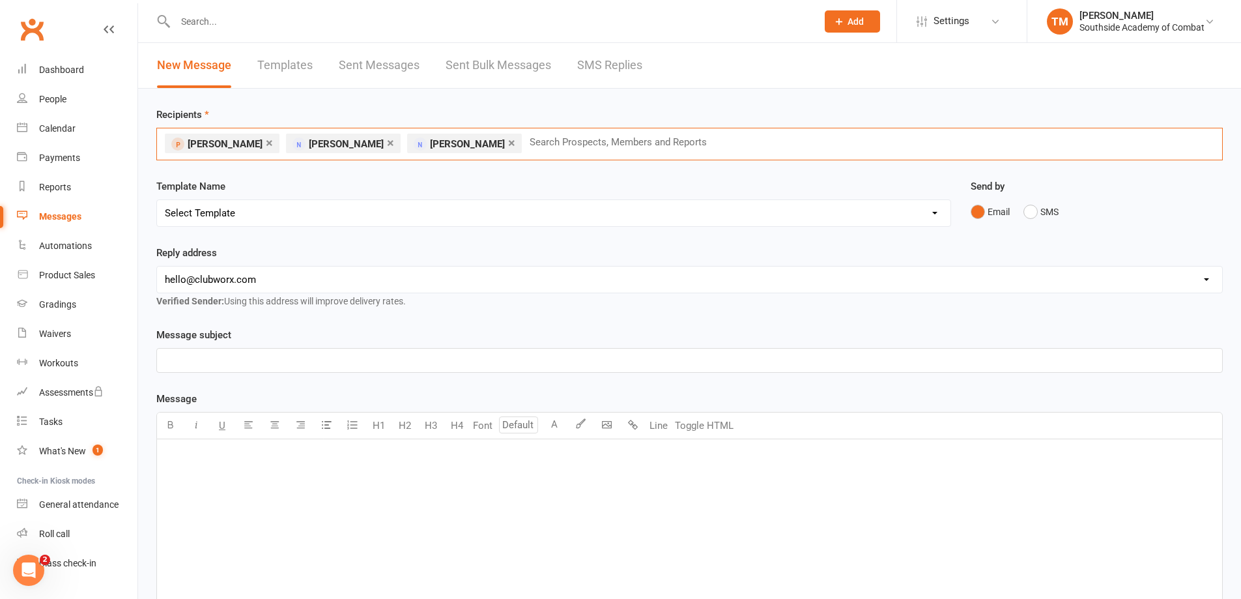
click at [259, 283] on select "hello@clubworx.com info@sscombat.com.au salar@fussyfruit.com.au" at bounding box center [689, 279] width 1065 height 26
select select "1"
click at [157, 266] on select "hello@clubworx.com info@sscombat.com.au salar@fussyfruit.com.au" at bounding box center [689, 279] width 1065 height 26
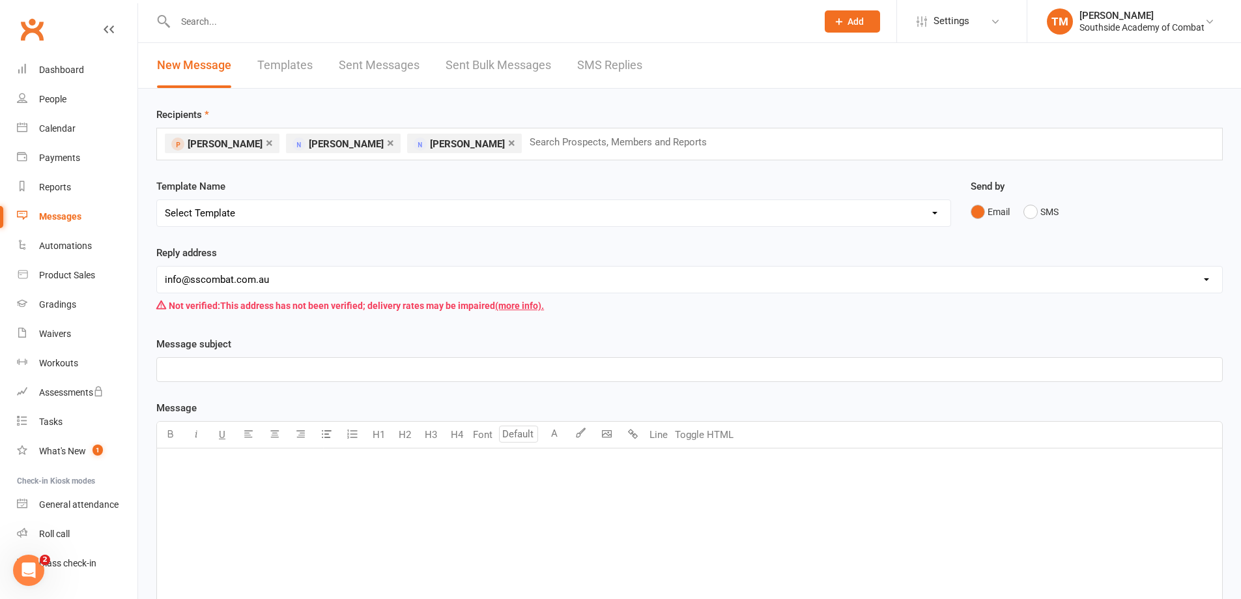
click at [277, 214] on select "Select Template [Email] 1 week trial Welcome message [Email] Failed Payments [S…" at bounding box center [553, 213] width 793 height 26
select select "4"
click at [157, 200] on select "Select Template [Email] 1 week trial Welcome message [Email] Failed Payments [S…" at bounding box center [553, 213] width 793 height 26
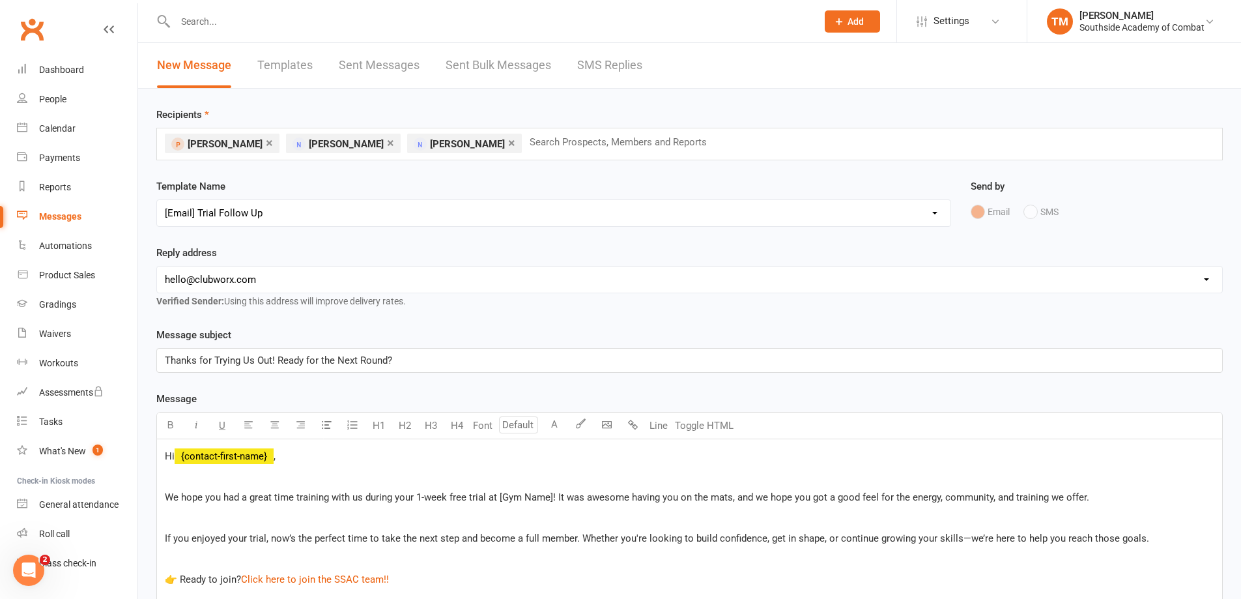
click at [508, 289] on select "hello@clubworx.com info@sscombat.com.au salar@fussyfruit.com.au" at bounding box center [689, 279] width 1065 height 26
select select "1"
click at [157, 266] on select "hello@clubworx.com info@sscombat.com.au salar@fussyfruit.com.au" at bounding box center [689, 279] width 1065 height 26
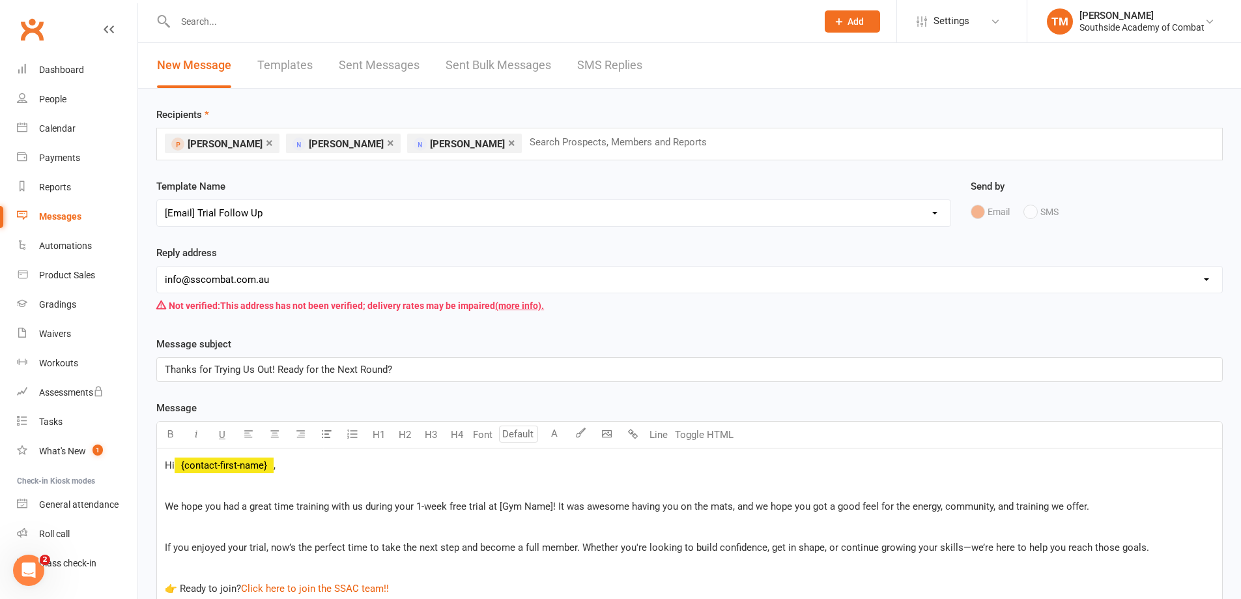
click at [544, 239] on div "Template Name Select Template [Email] 1 week trial Welcome message [Email] Fail…" at bounding box center [554, 211] width 814 height 66
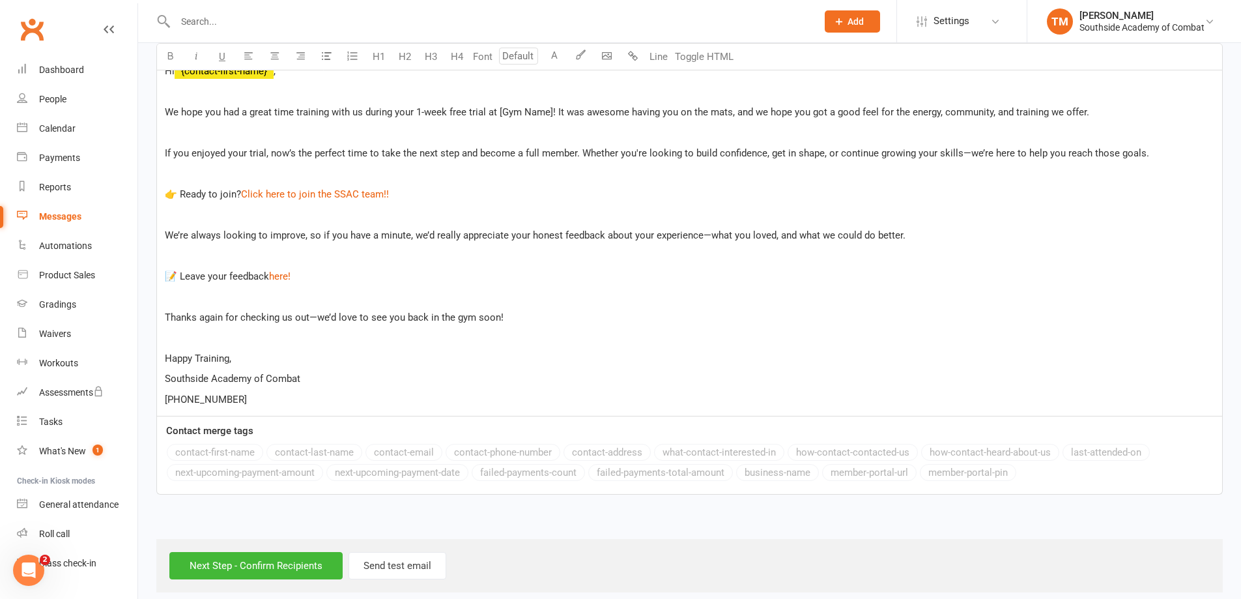
scroll to position [406, 0]
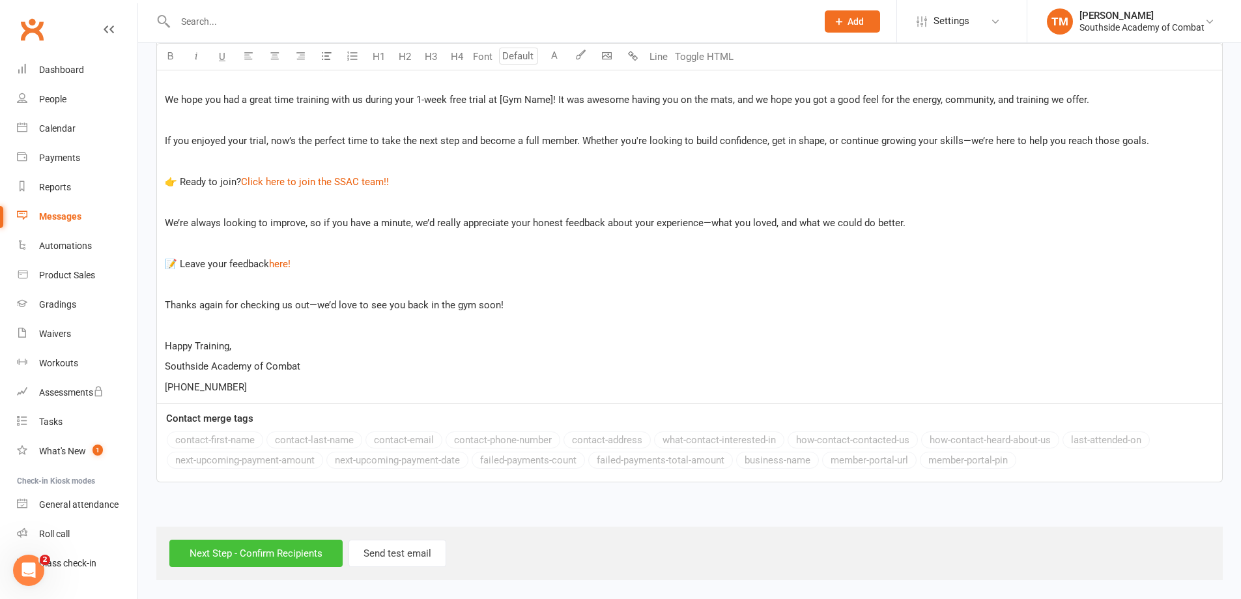
click at [304, 550] on input "Next Step - Confirm Recipients" at bounding box center [255, 552] width 173 height 27
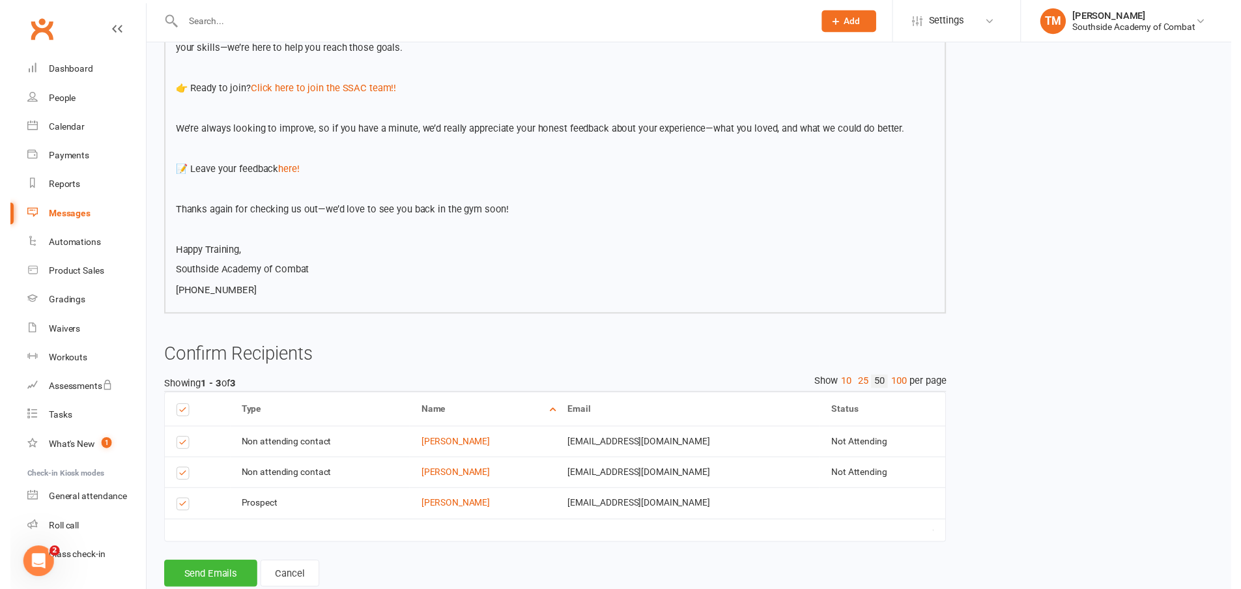
scroll to position [345, 0]
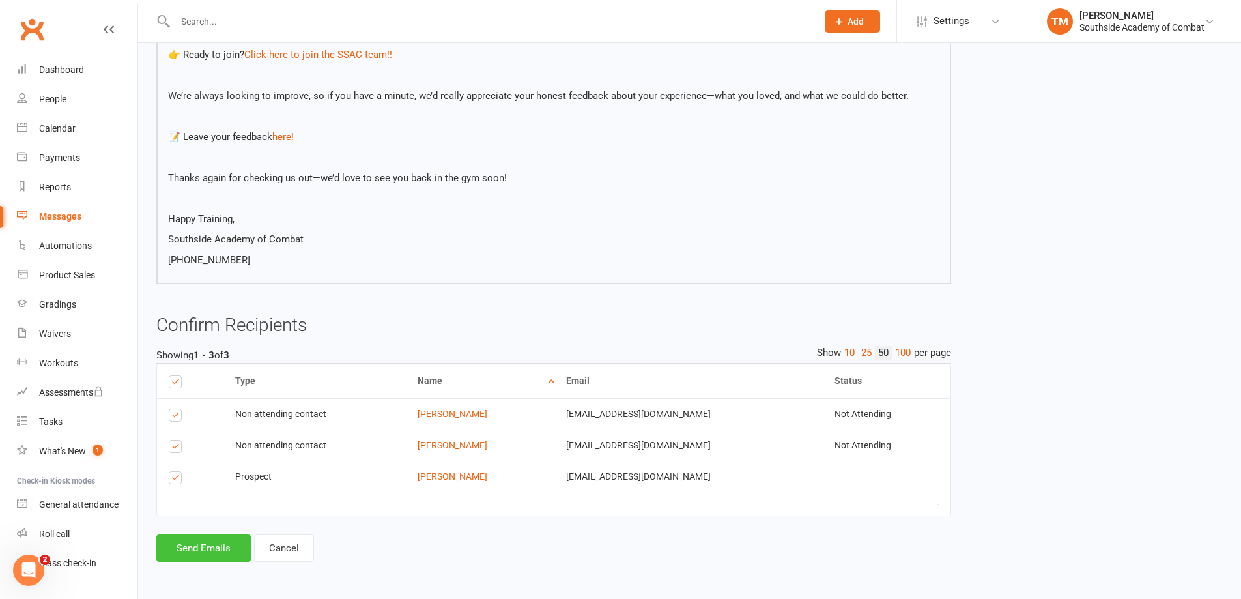
click at [223, 542] on button "Send Emails" at bounding box center [203, 547] width 94 height 27
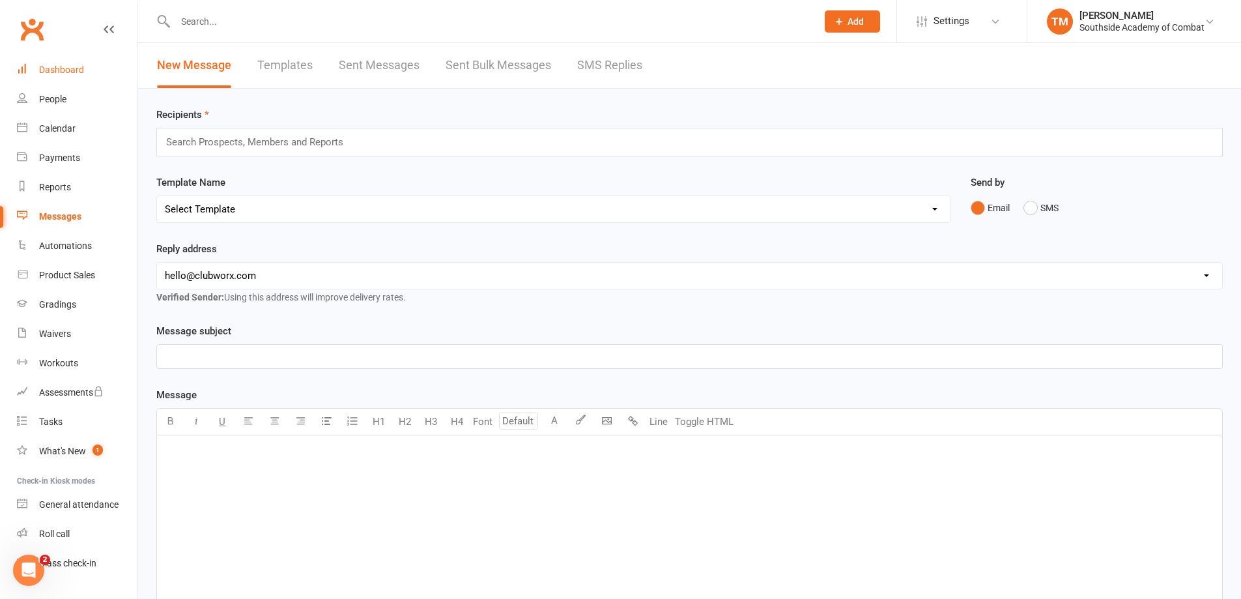
click at [85, 65] on link "Dashboard" at bounding box center [77, 69] width 121 height 29
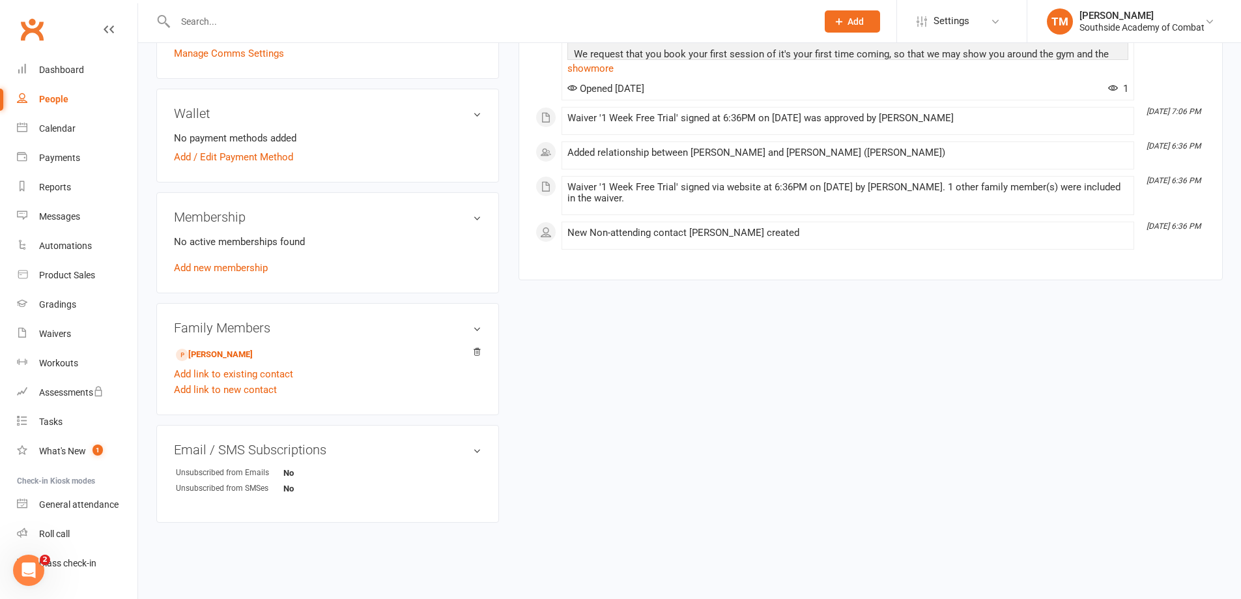
scroll to position [322, 0]
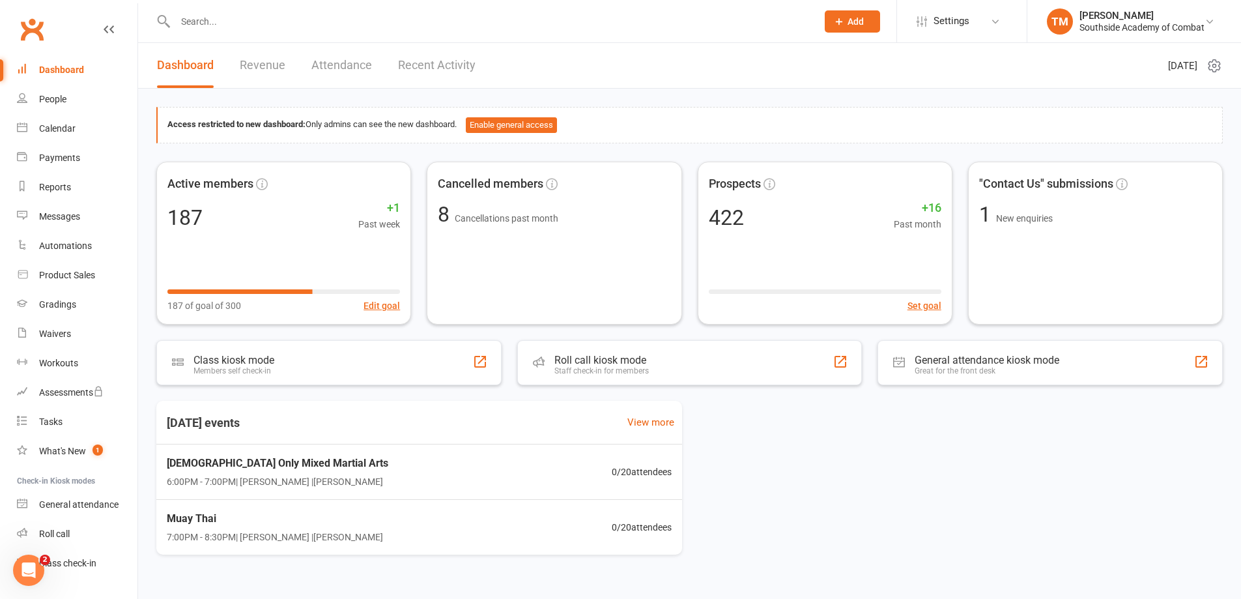
click at [217, 26] on input "text" at bounding box center [489, 21] width 636 height 18
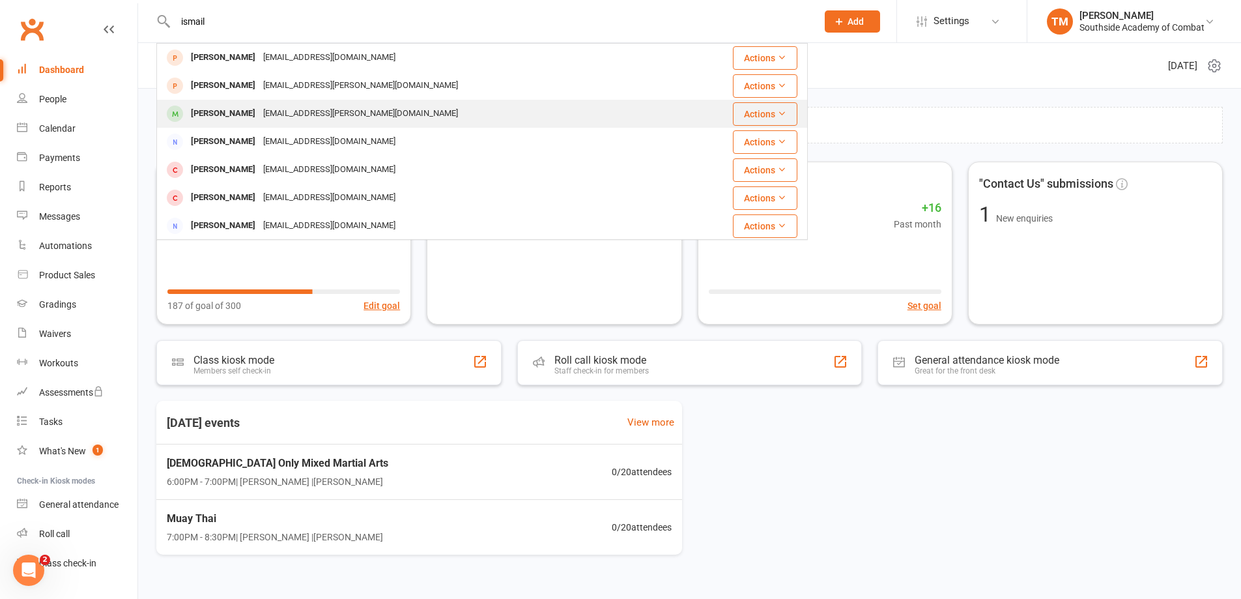
type input "ismail"
click at [218, 122] on div "ismail Parker" at bounding box center [223, 113] width 72 height 19
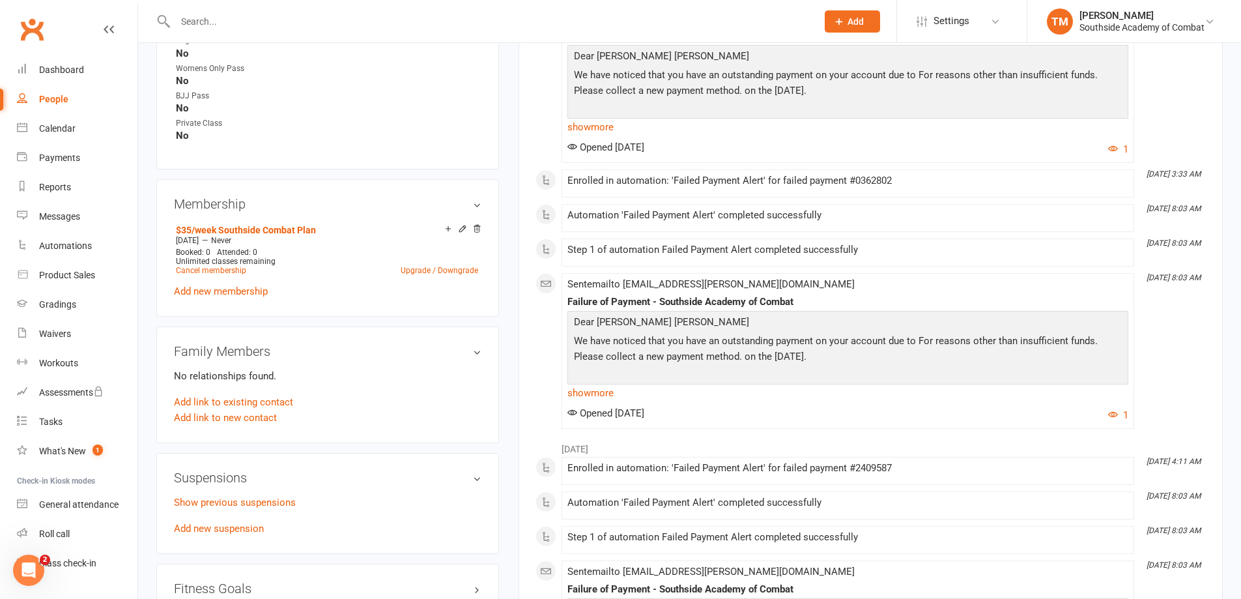
scroll to position [779, 0]
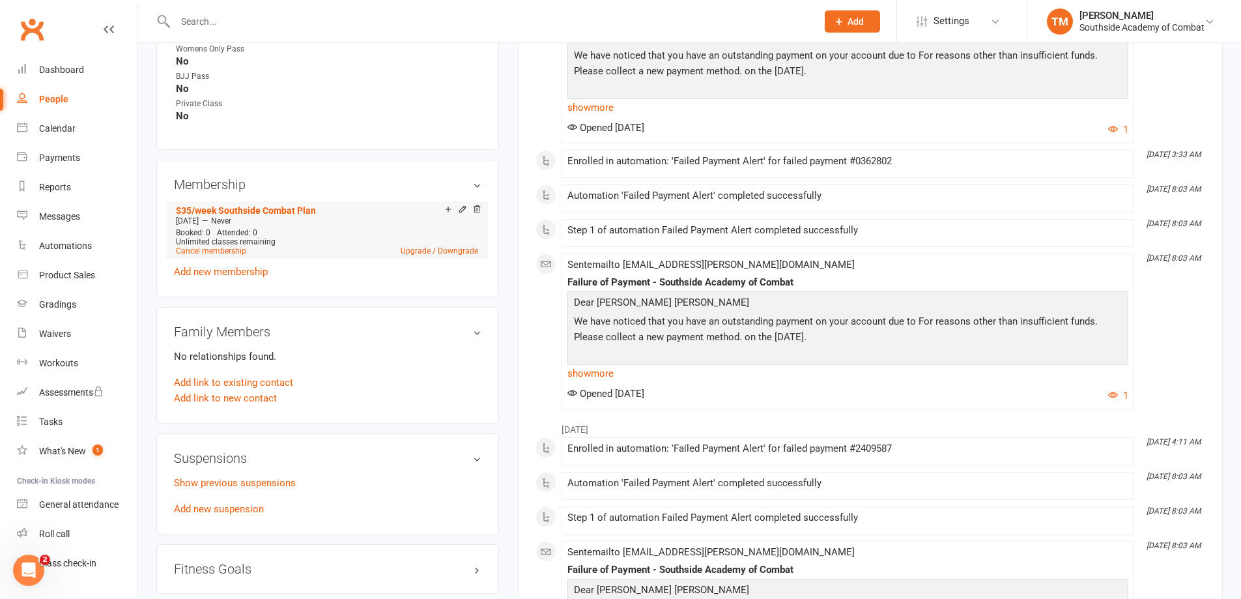
click at [478, 203] on li "$35/week Southside Combat Plan Jul 25 2024 — Never Booked: 0 Attended: 0 Unlimi…" at bounding box center [327, 229] width 309 height 57
click at [478, 207] on icon at bounding box center [476, 209] width 9 height 9
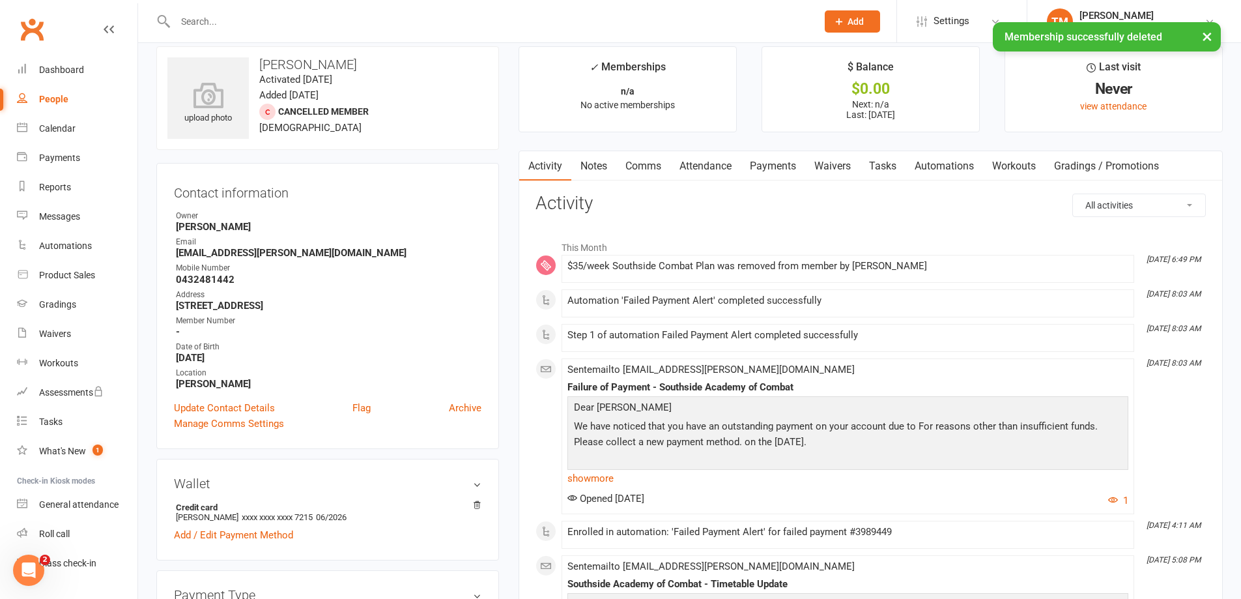
scroll to position [0, 0]
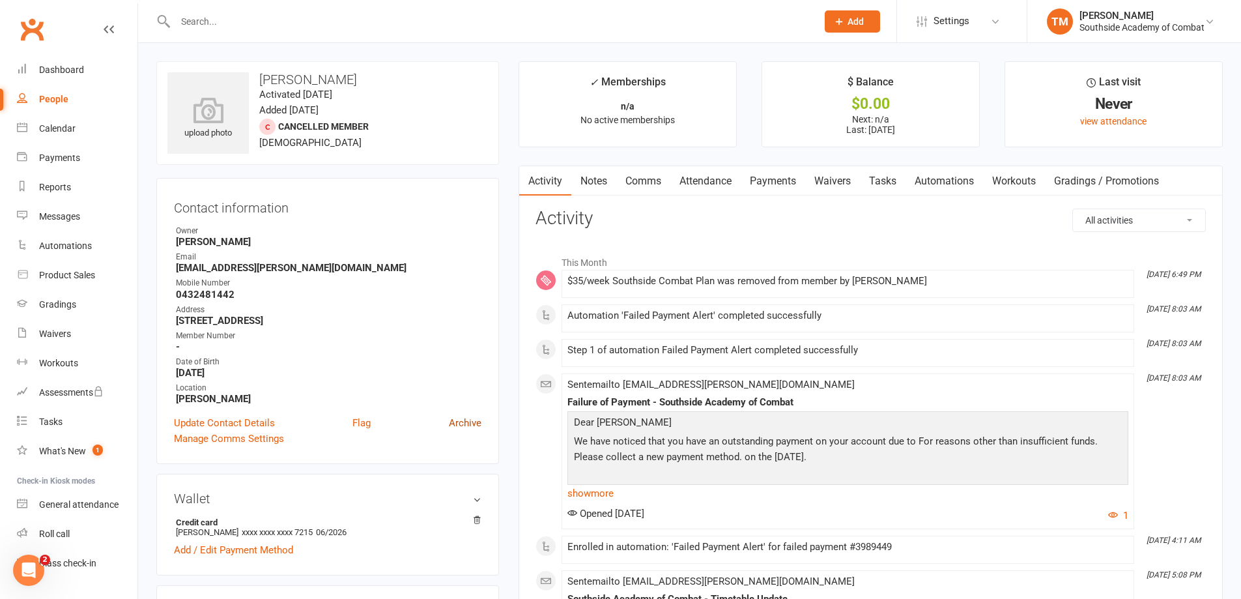
click at [470, 421] on link "Archive" at bounding box center [465, 423] width 33 height 16
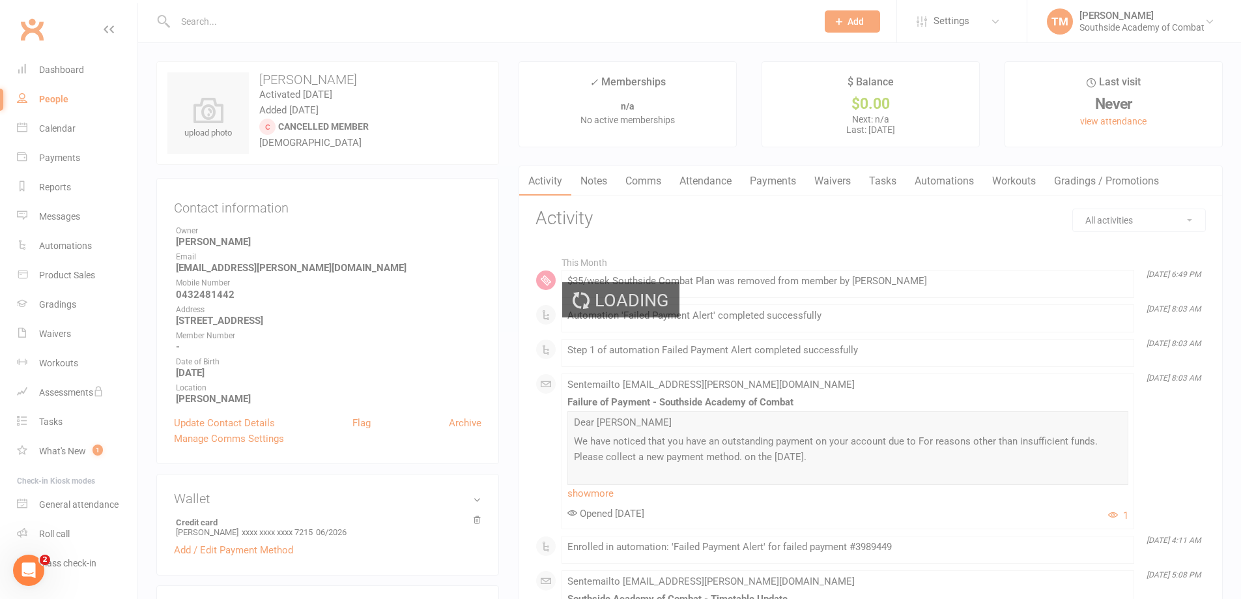
select select "100"
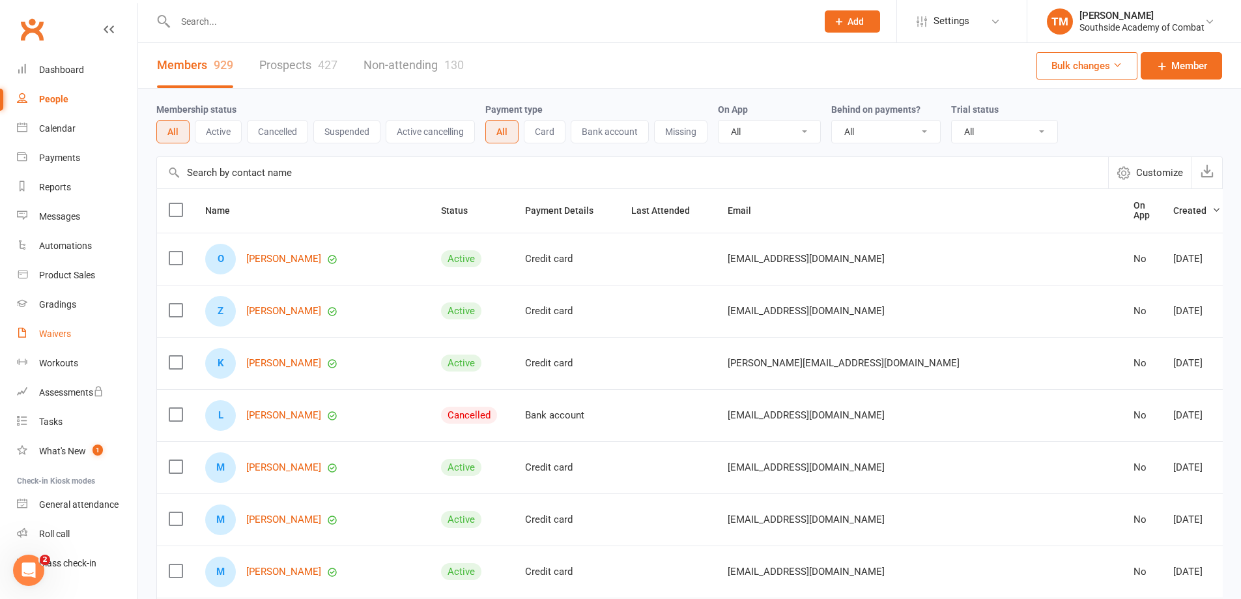
click at [58, 340] on link "Waivers" at bounding box center [77, 333] width 121 height 29
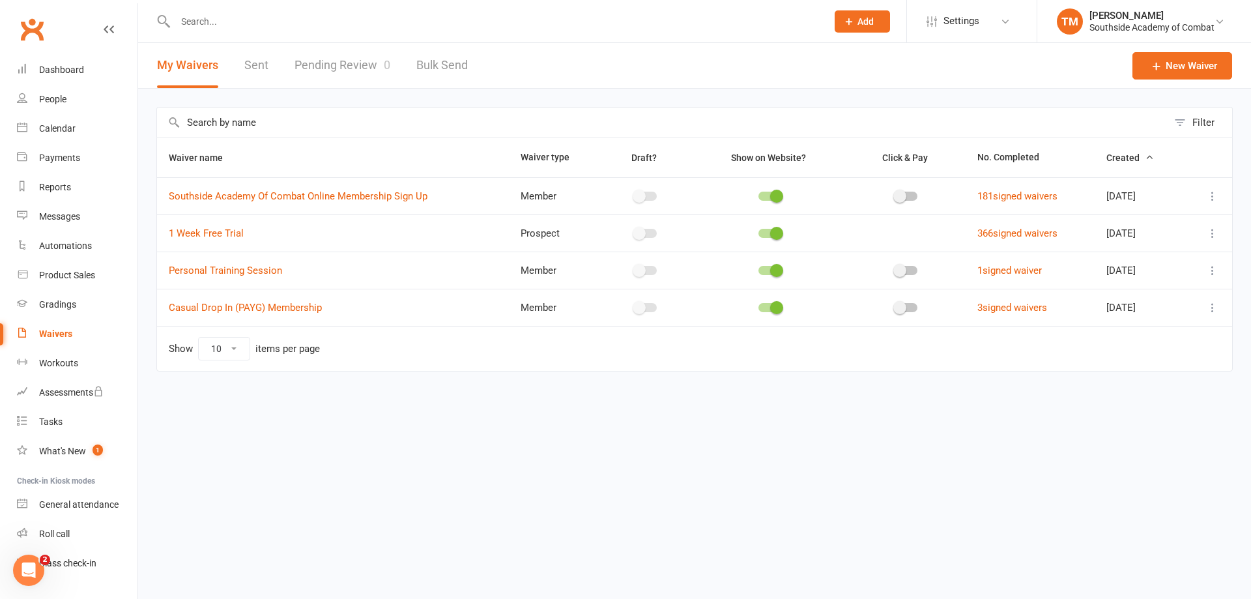
click at [1207, 201] on icon at bounding box center [1212, 196] width 13 height 13
click at [1160, 273] on link "Copy external link to clipboard" at bounding box center [1142, 274] width 153 height 26
click at [316, 24] on input "text" at bounding box center [494, 21] width 646 height 18
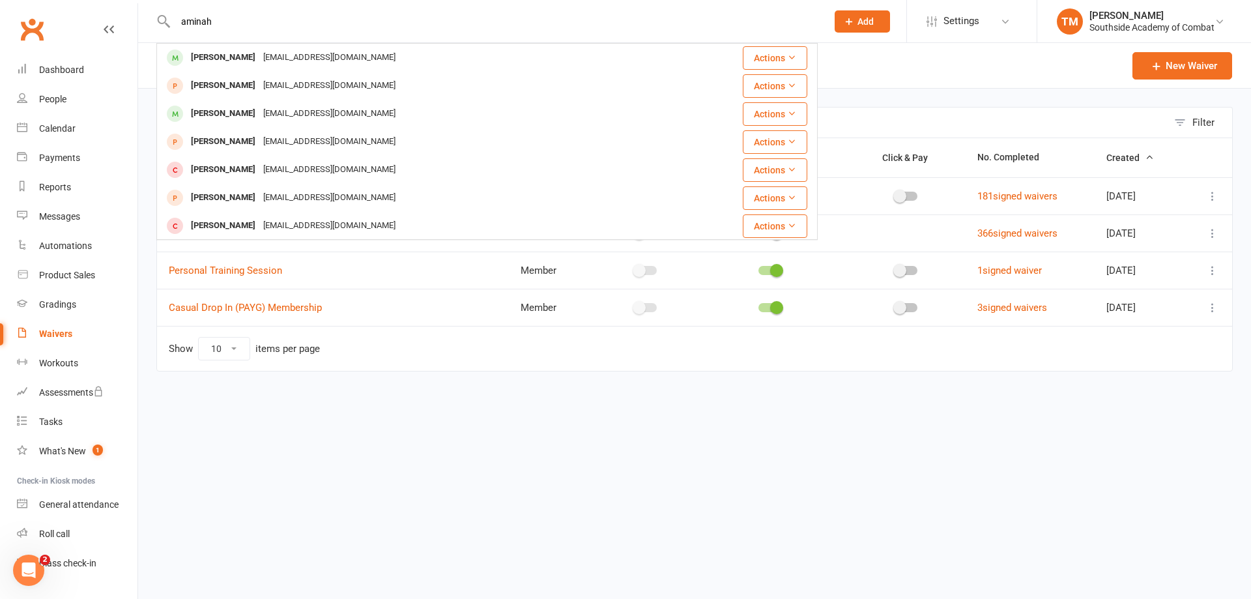
type input "aminah"
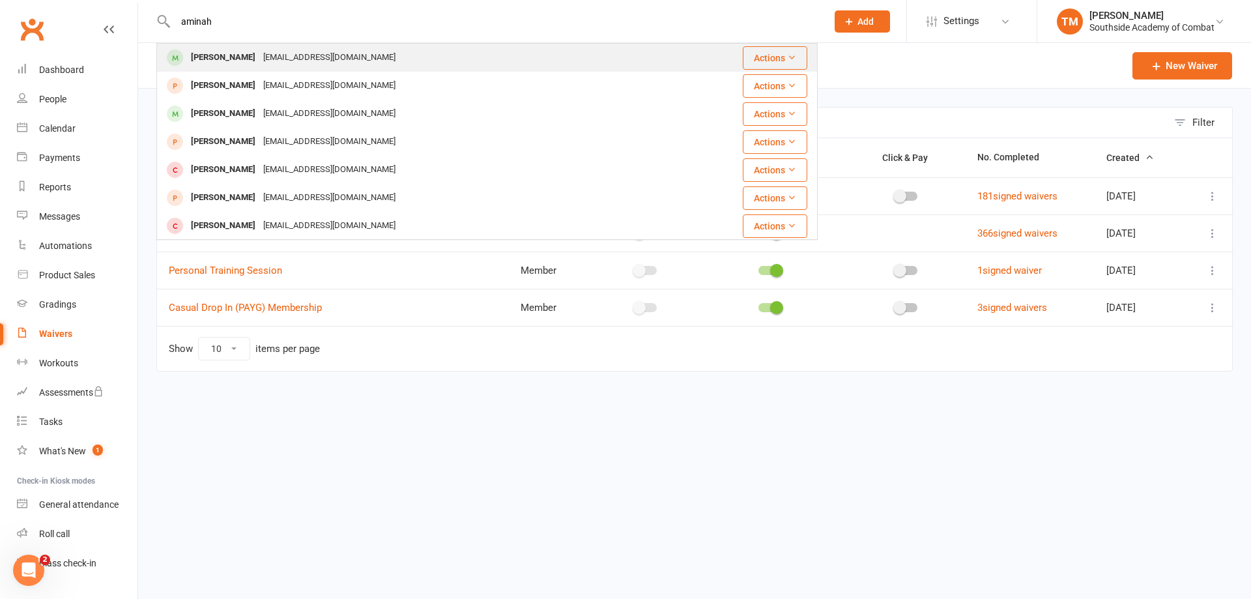
click at [280, 59] on div "aminah.kassem97@gmail.com" at bounding box center [329, 57] width 140 height 19
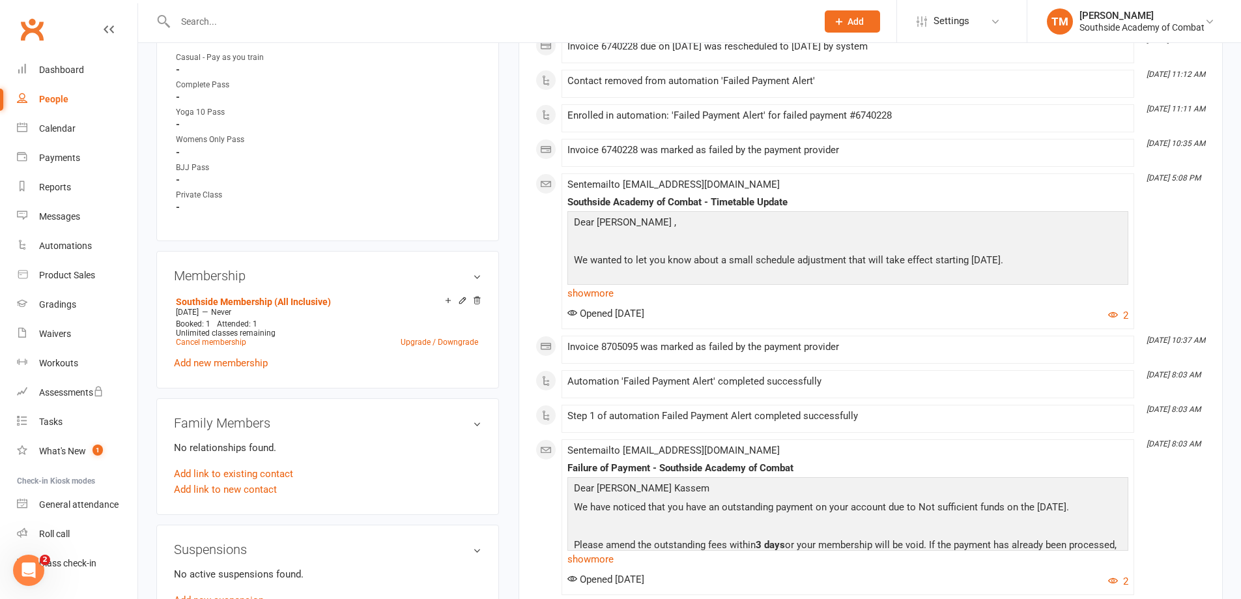
scroll to position [651, 0]
click at [233, 345] on link "Cancel membership" at bounding box center [211, 340] width 70 height 9
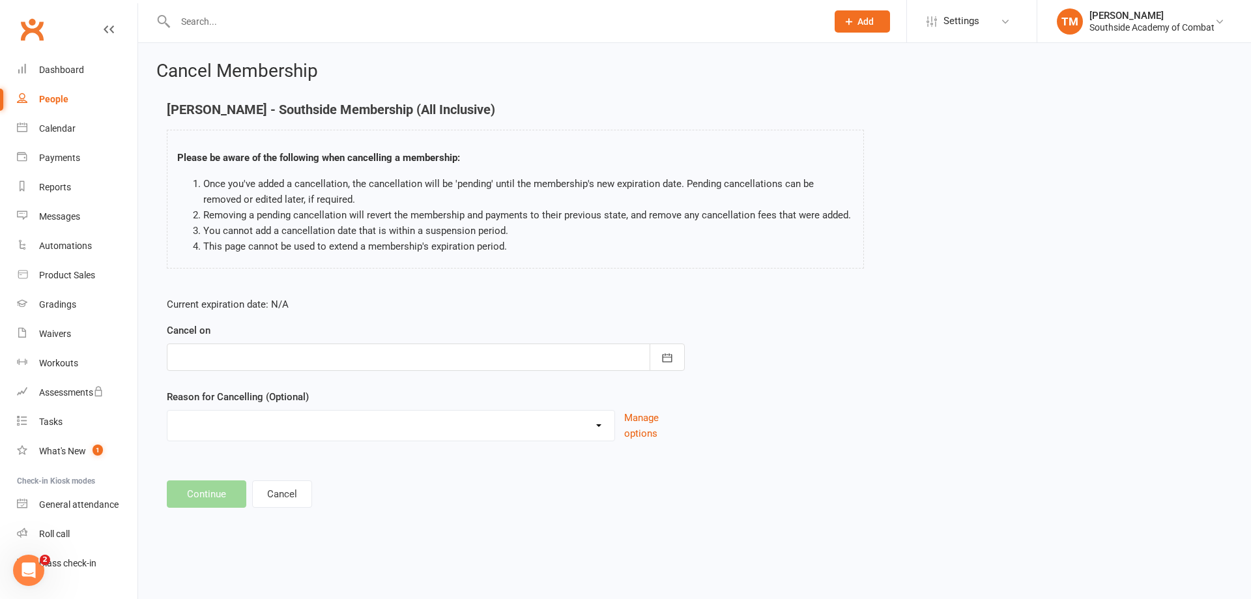
click at [239, 360] on div at bounding box center [426, 356] width 518 height 27
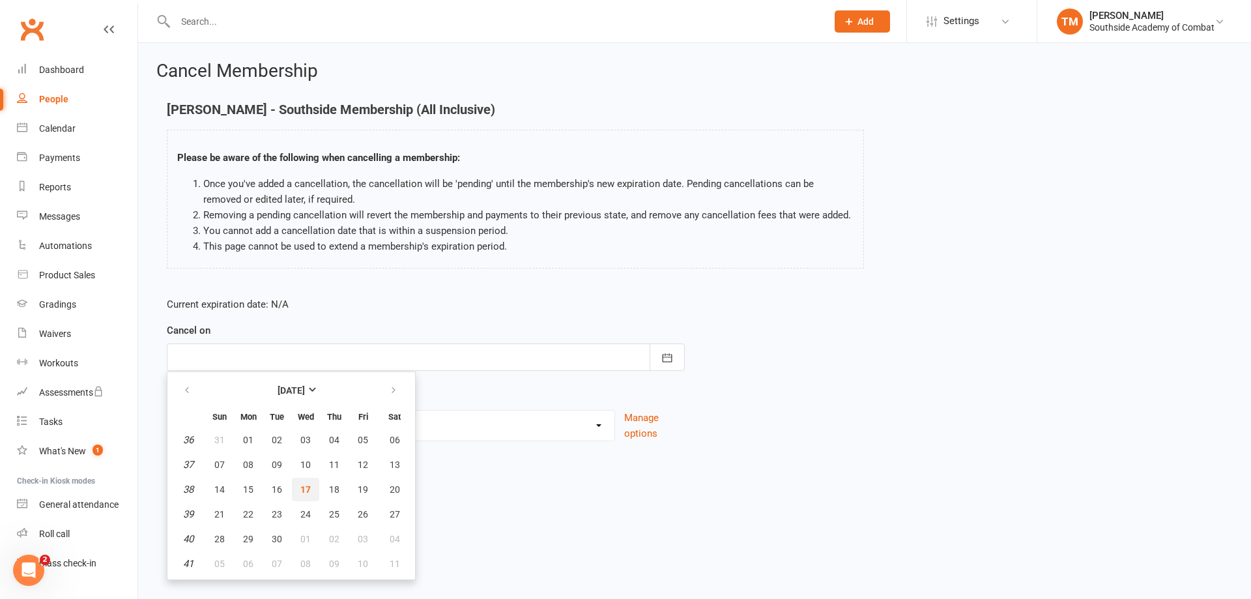
click at [294, 484] on button "17" at bounding box center [305, 488] width 27 height 23
type input "17 Sep 2025"
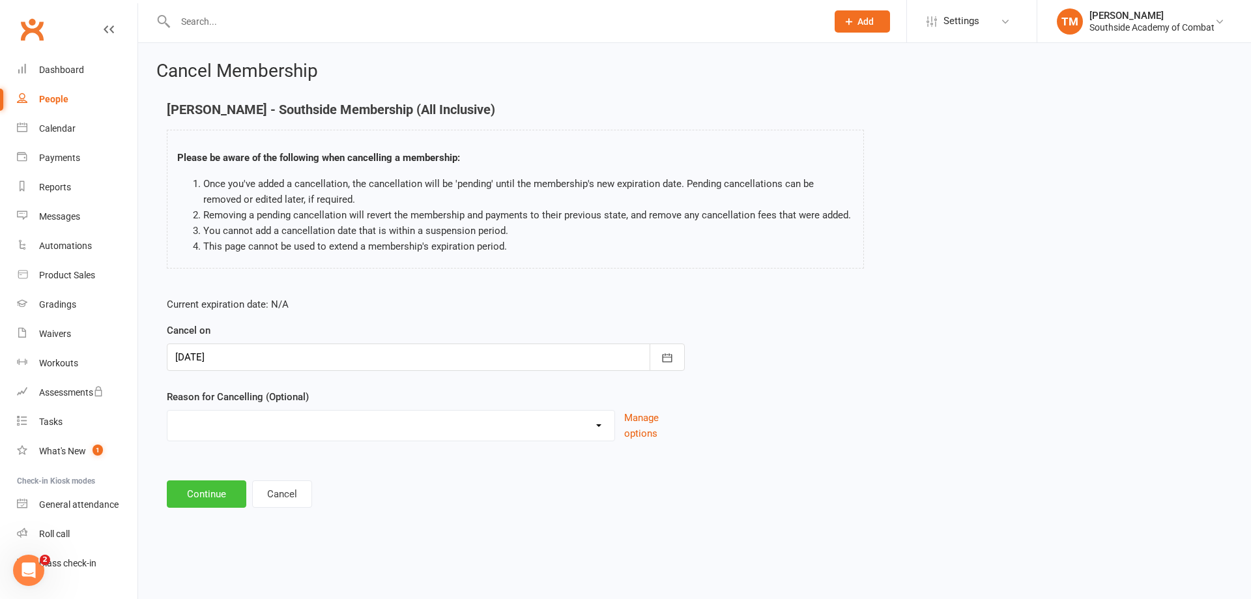
click at [203, 494] on button "Continue" at bounding box center [206, 493] width 79 height 27
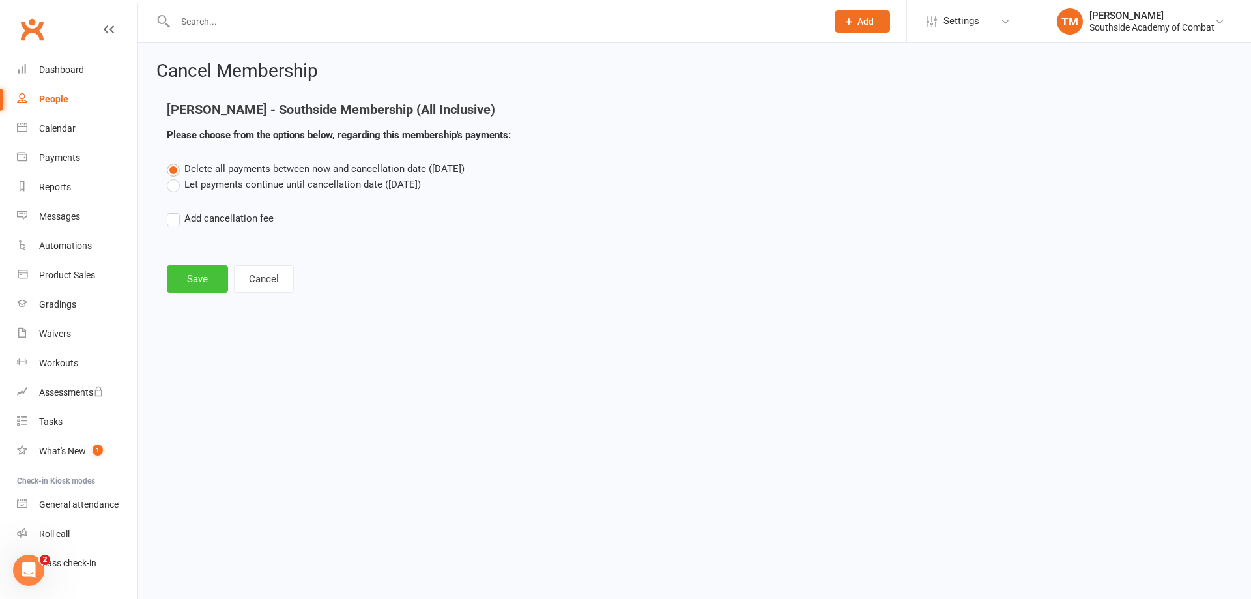
click at [198, 286] on button "Save" at bounding box center [197, 278] width 61 height 27
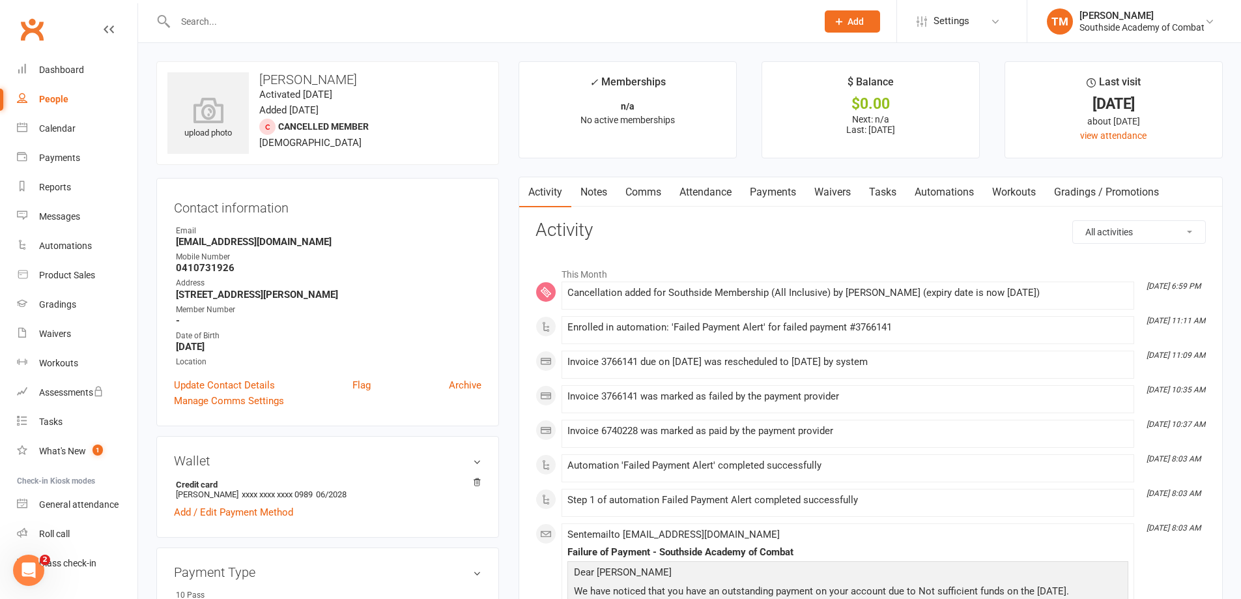
click at [42, 20] on link "Clubworx" at bounding box center [32, 29] width 33 height 33
